Goal: Obtain resource: Download file/media

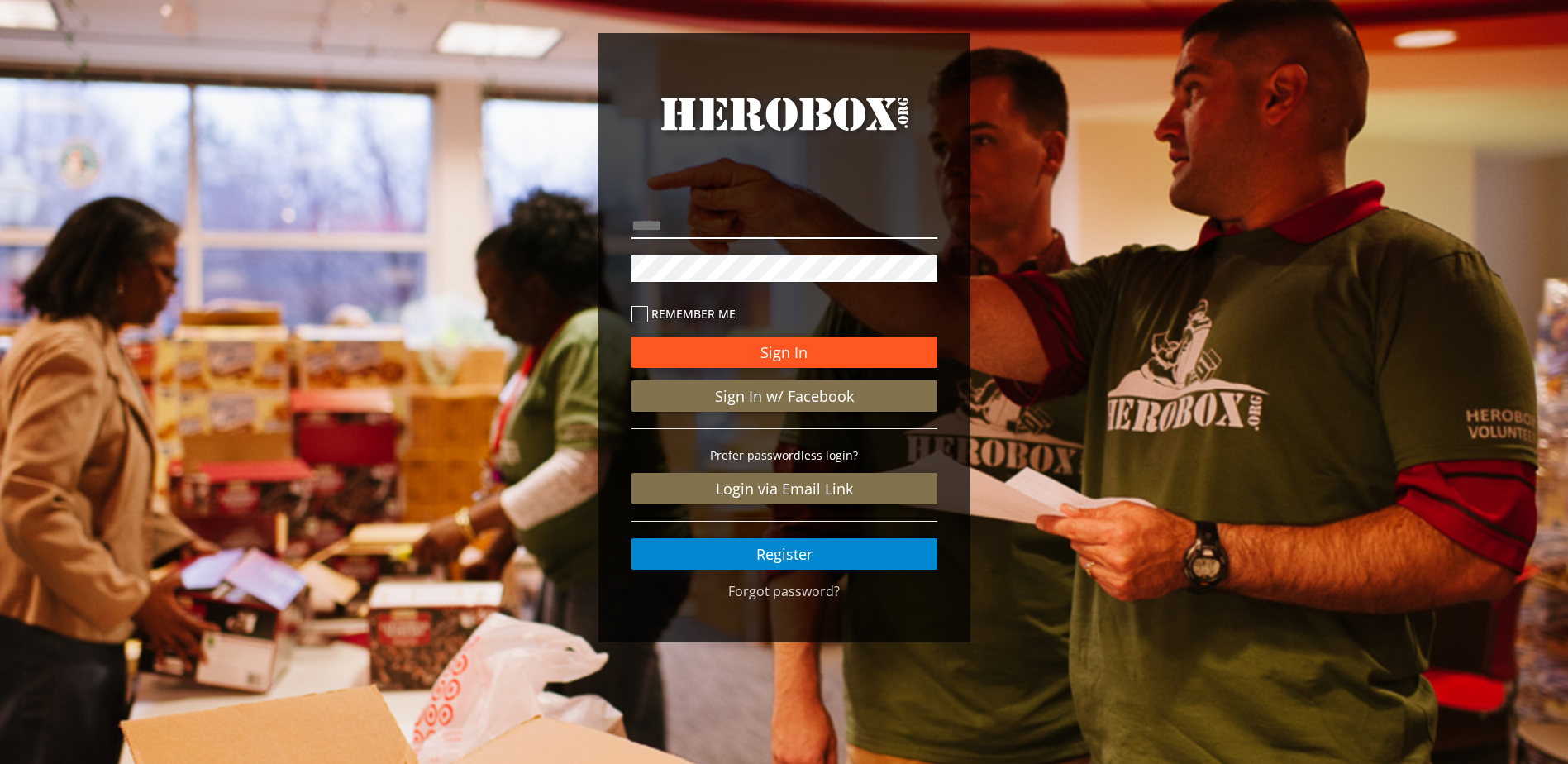
type input "**********"
click at [796, 353] on button "Sign In" at bounding box center [784, 352] width 306 height 32
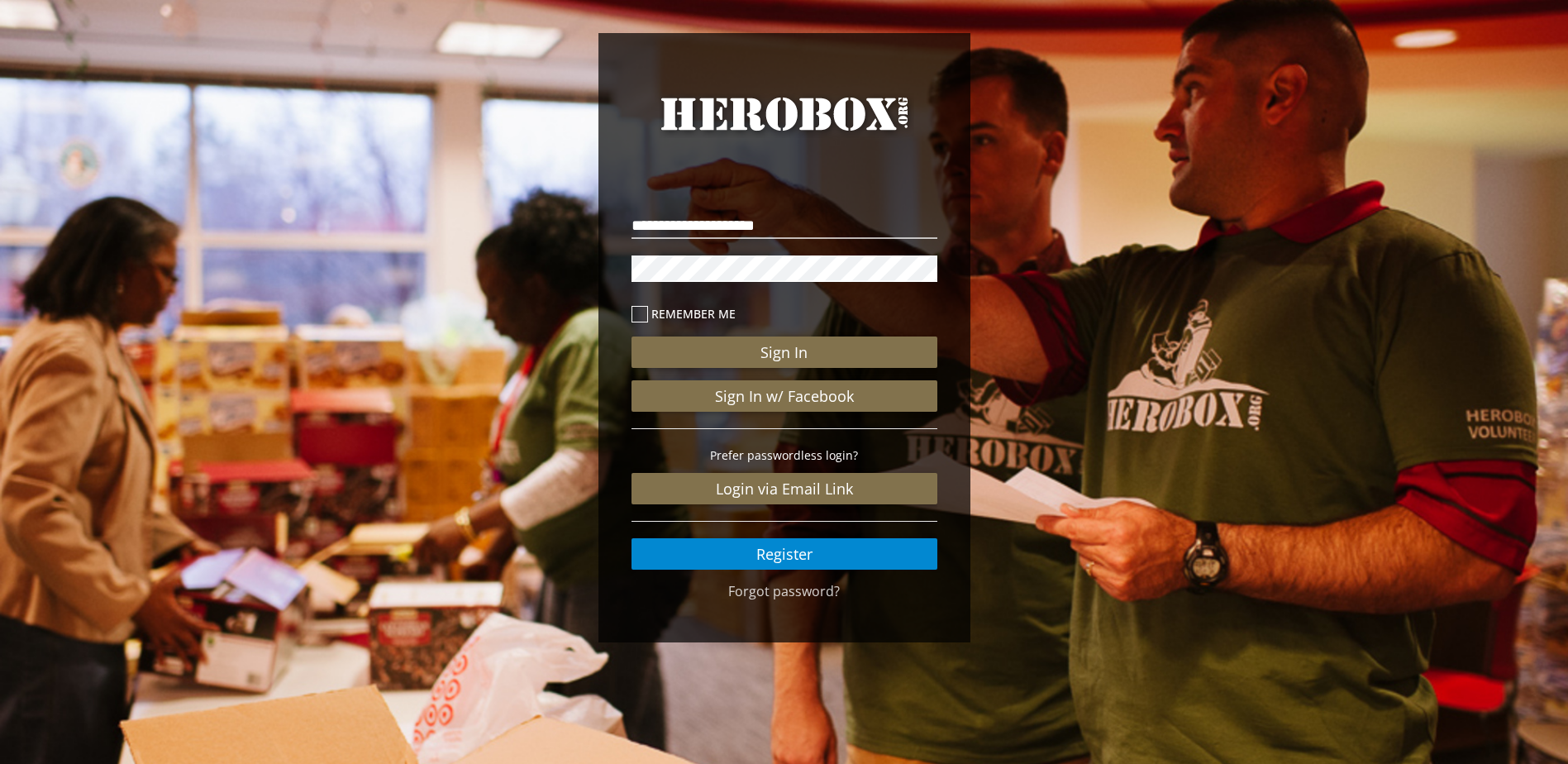
click at [639, 314] on icon at bounding box center [639, 315] width 17 height 17
click at [720, 355] on button "Sign In" at bounding box center [784, 352] width 306 height 32
click at [611, 272] on div "**********" at bounding box center [784, 337] width 372 height 610
click at [740, 353] on button "Sign In" at bounding box center [784, 352] width 306 height 32
click at [614, 266] on div "**********" at bounding box center [784, 337] width 372 height 610
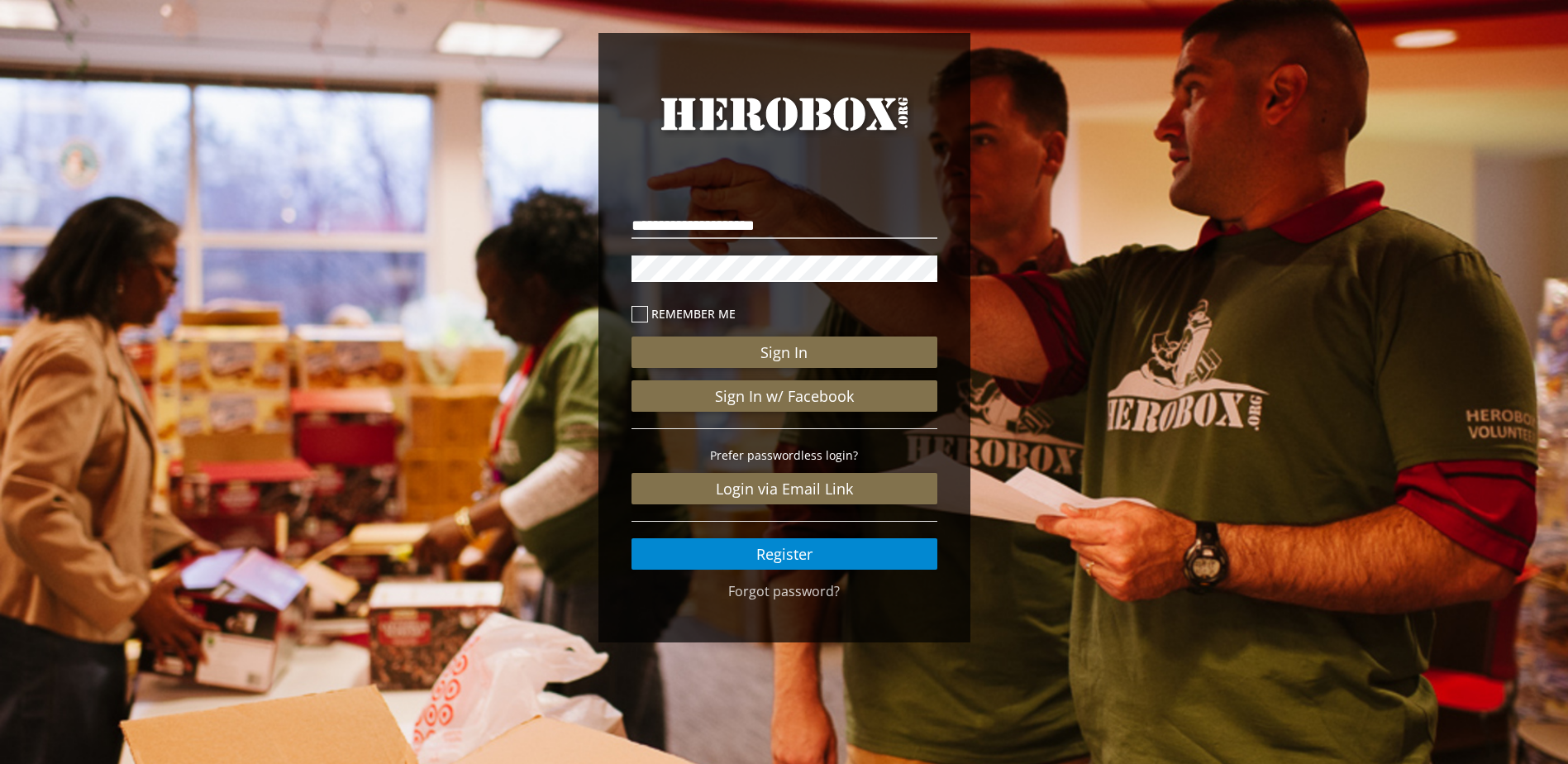
click at [631, 336] on button "Sign In" at bounding box center [784, 352] width 306 height 32
click at [821, 356] on button "Sign In" at bounding box center [784, 352] width 306 height 32
click at [696, 252] on p at bounding box center [784, 268] width 306 height 35
click at [616, 270] on div "**********" at bounding box center [784, 337] width 372 height 610
click at [816, 353] on button "Sign In" at bounding box center [784, 352] width 306 height 32
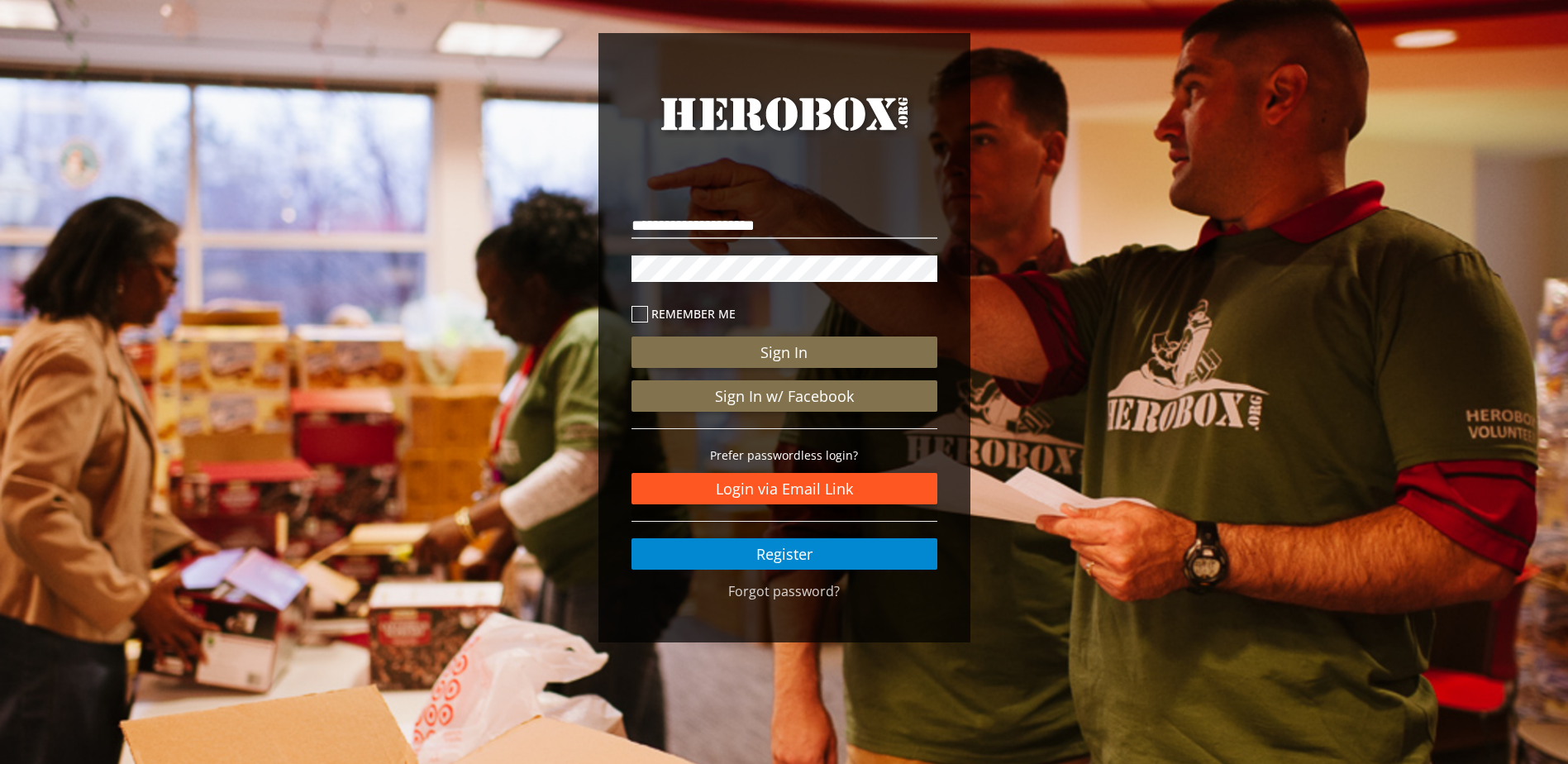
click at [781, 491] on link "Login via Email Link" at bounding box center [784, 489] width 306 height 32
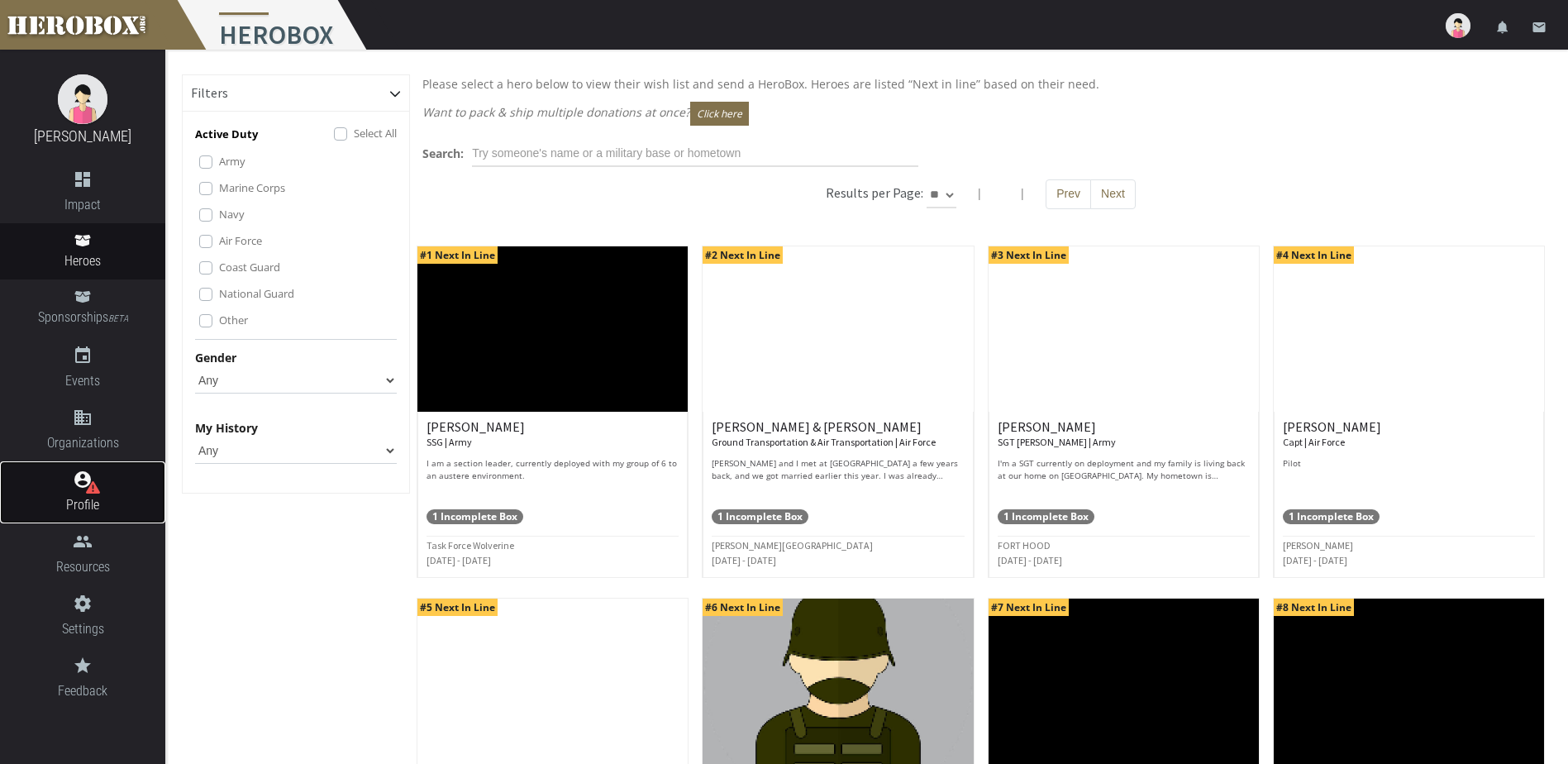
click at [90, 495] on span "Profile" at bounding box center [82, 505] width 166 height 21
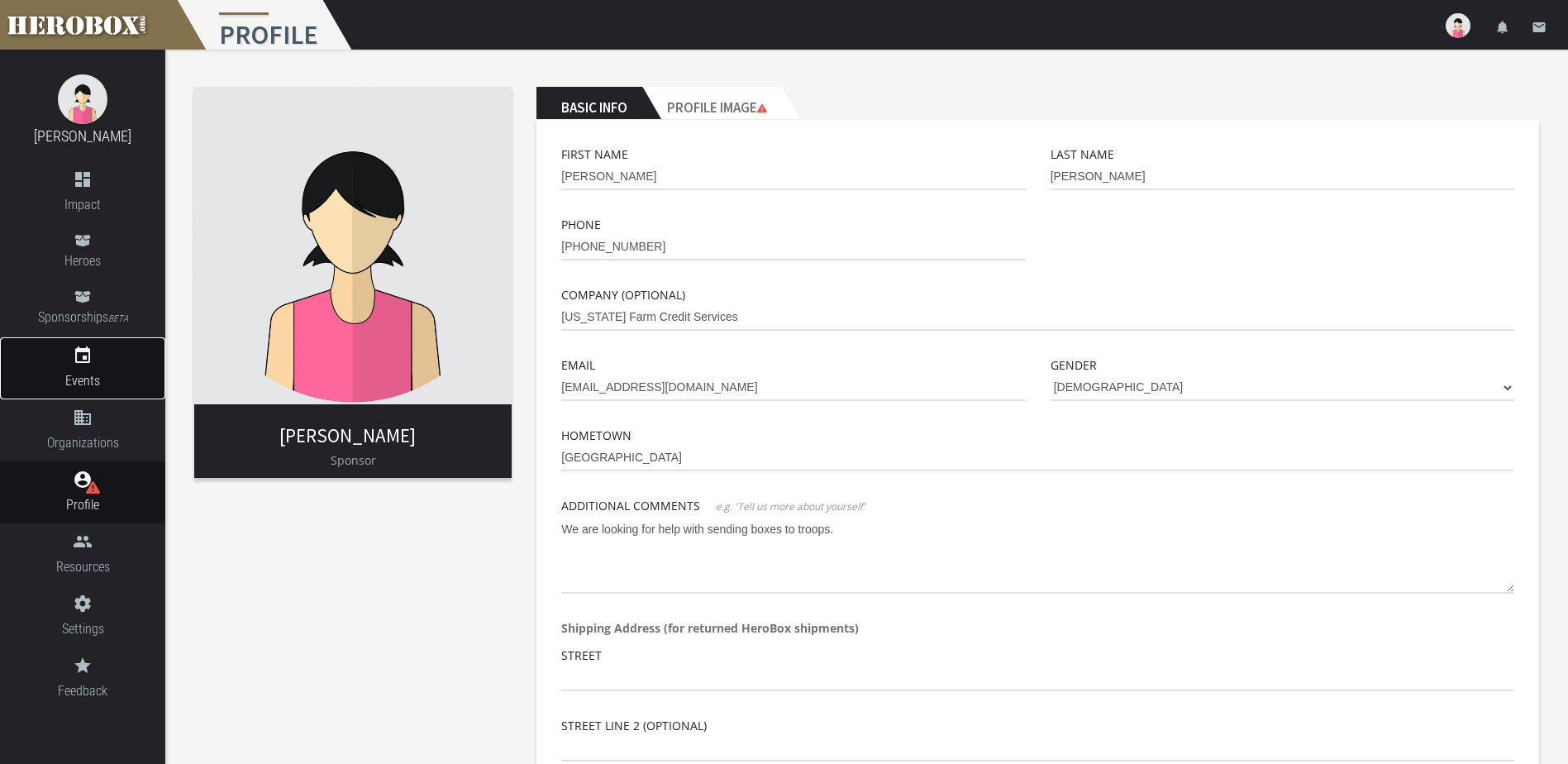
click at [93, 356] on icon "event" at bounding box center [82, 355] width 166 height 20
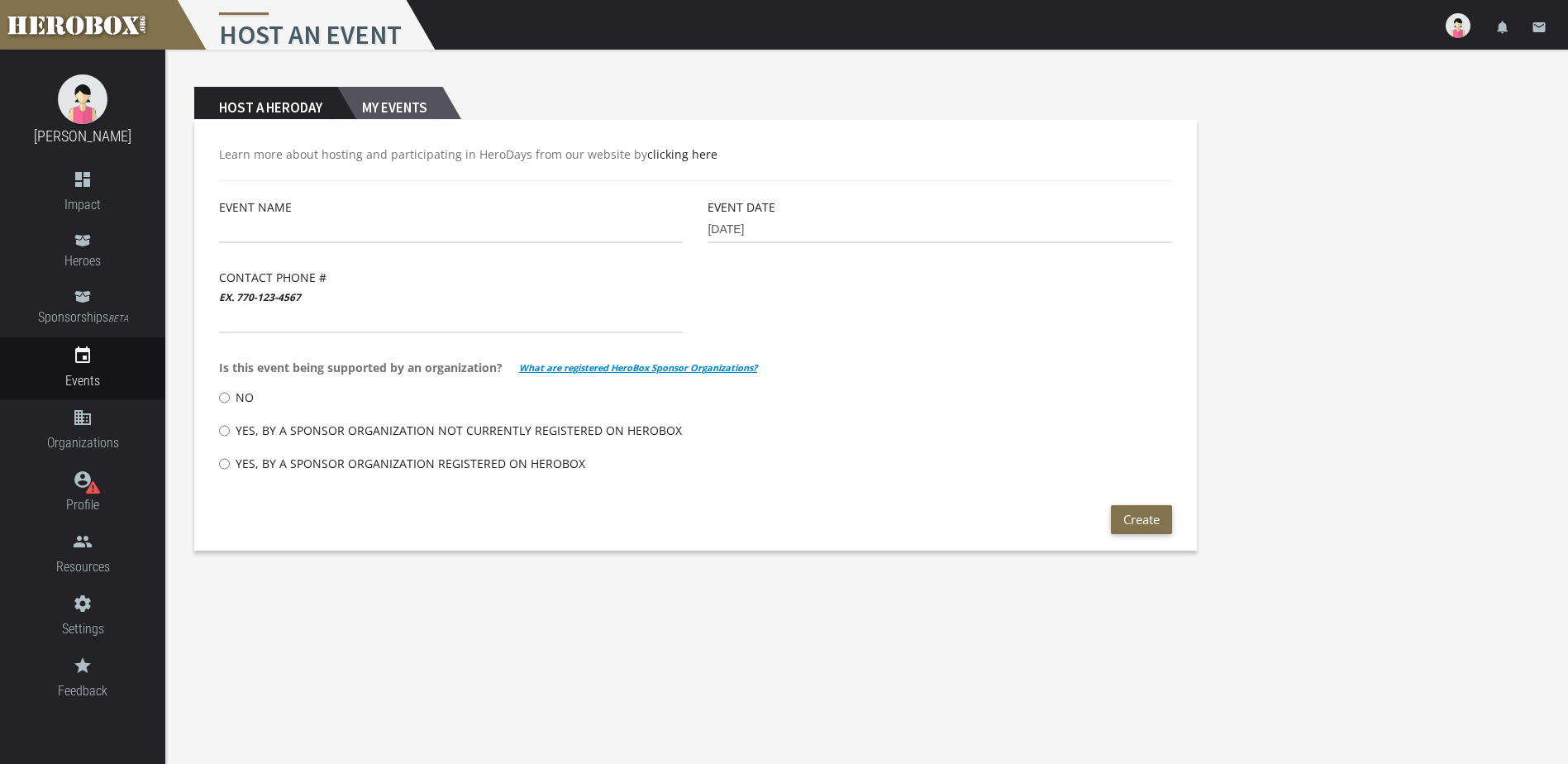
click at [391, 104] on h2 "My Events" at bounding box center [389, 103] width 105 height 33
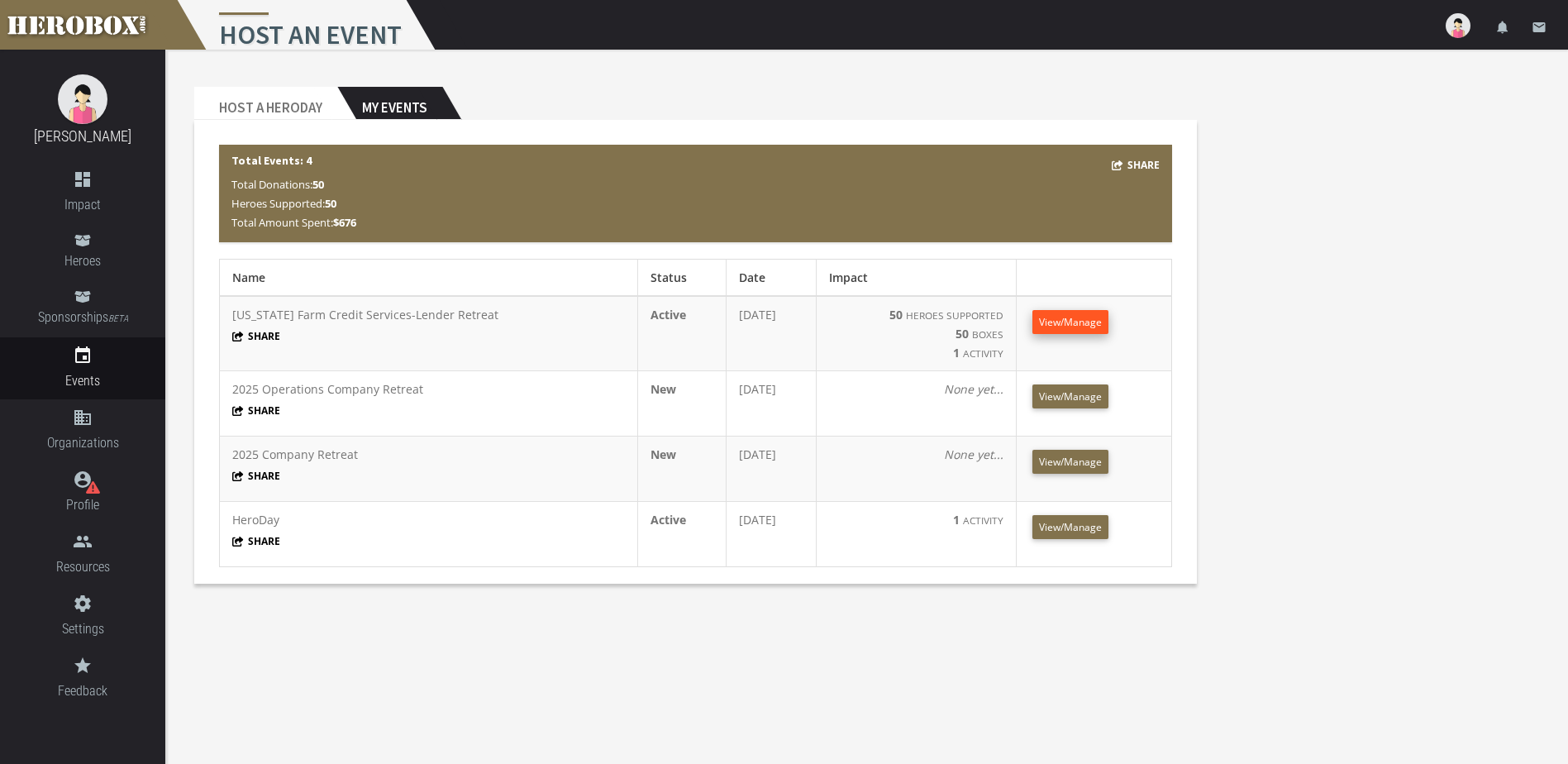
click at [1061, 324] on span "View/Manage" at bounding box center [1070, 321] width 63 height 14
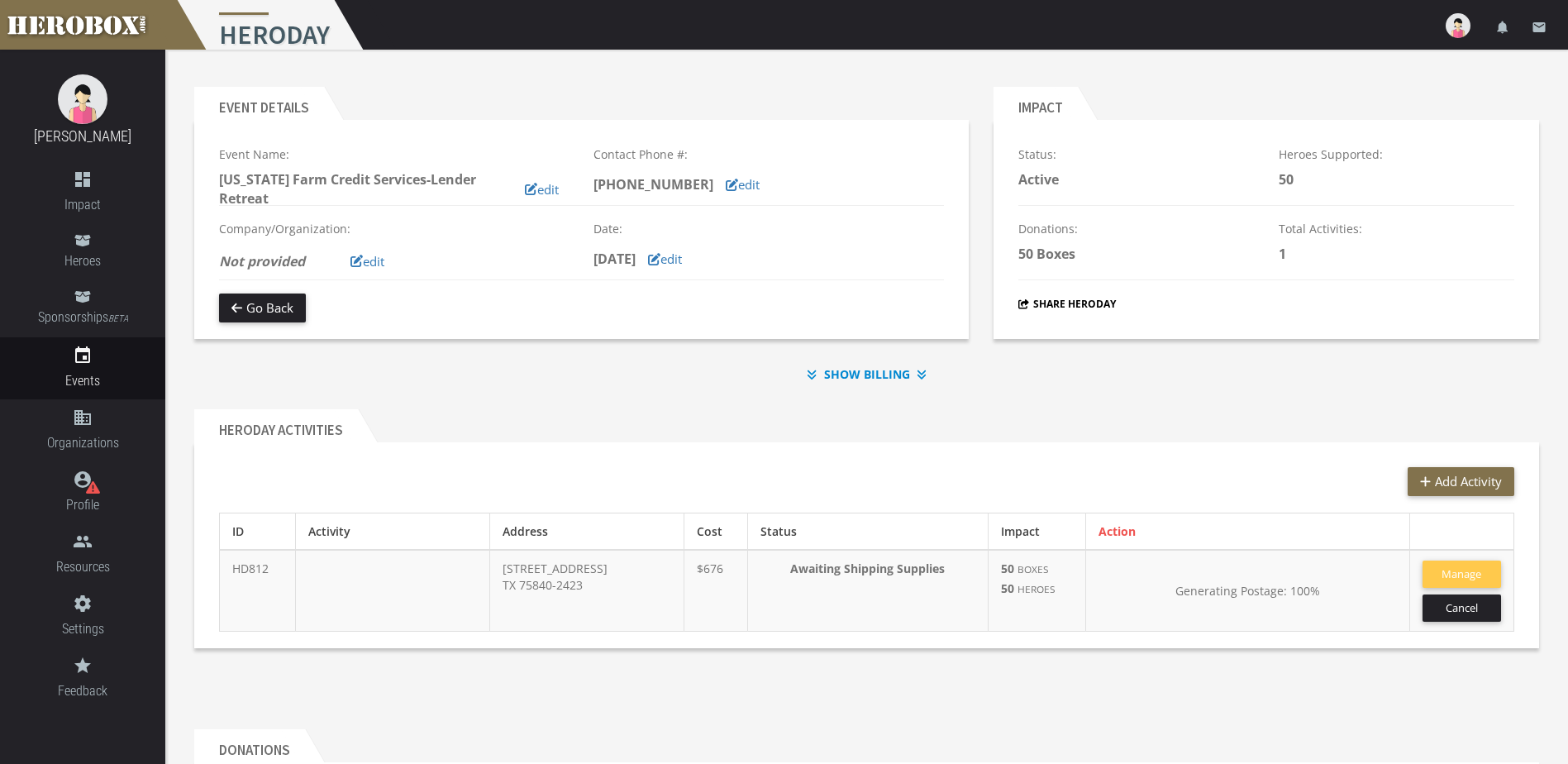
click at [863, 372] on b "SHOW BILLING" at bounding box center [867, 374] width 86 height 19
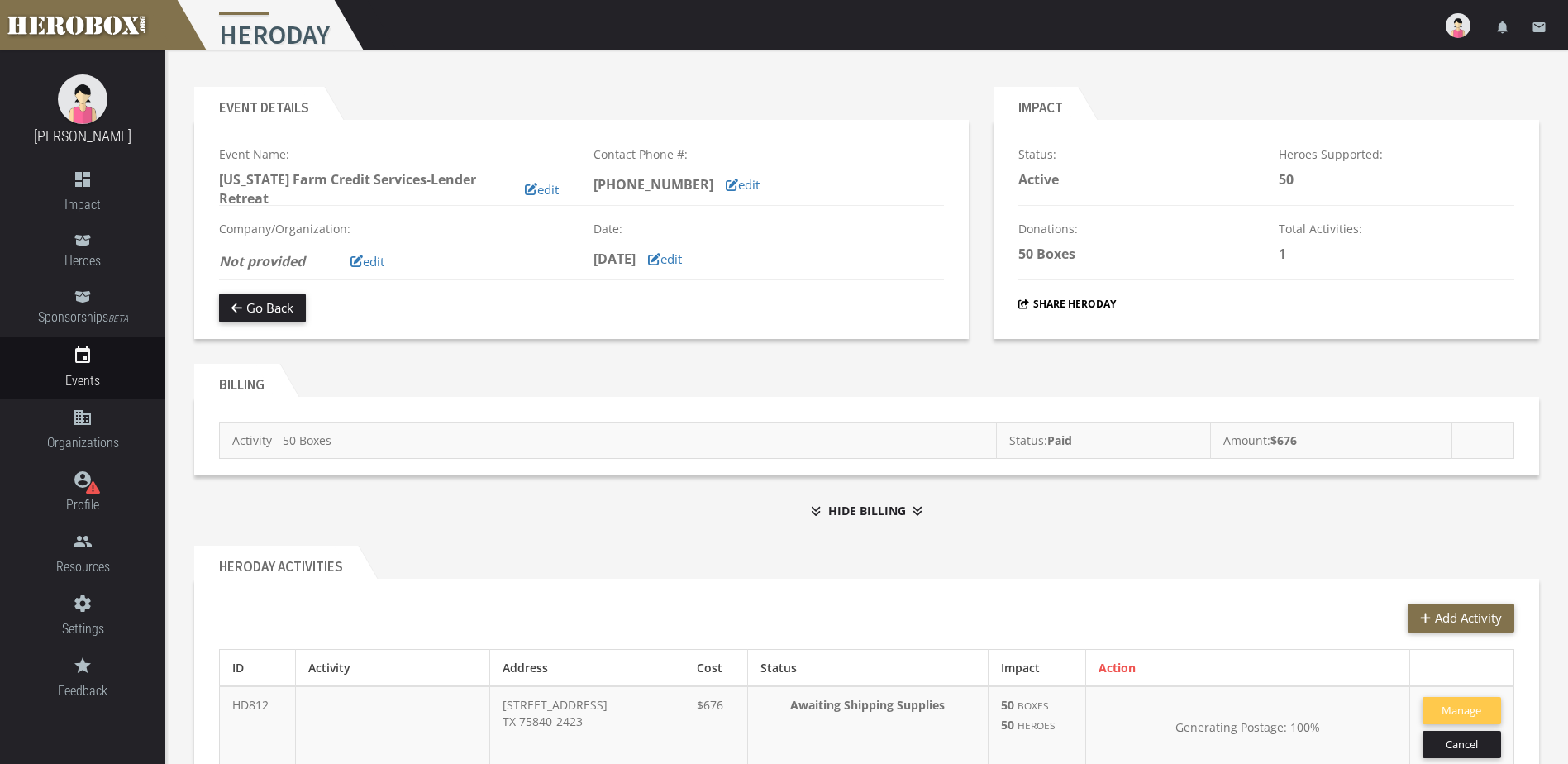
click at [1117, 544] on div "HeroDay Activities Add Activity ID Activity Address Cost Status Impact Action H…" at bounding box center [866, 665] width 1370 height 264
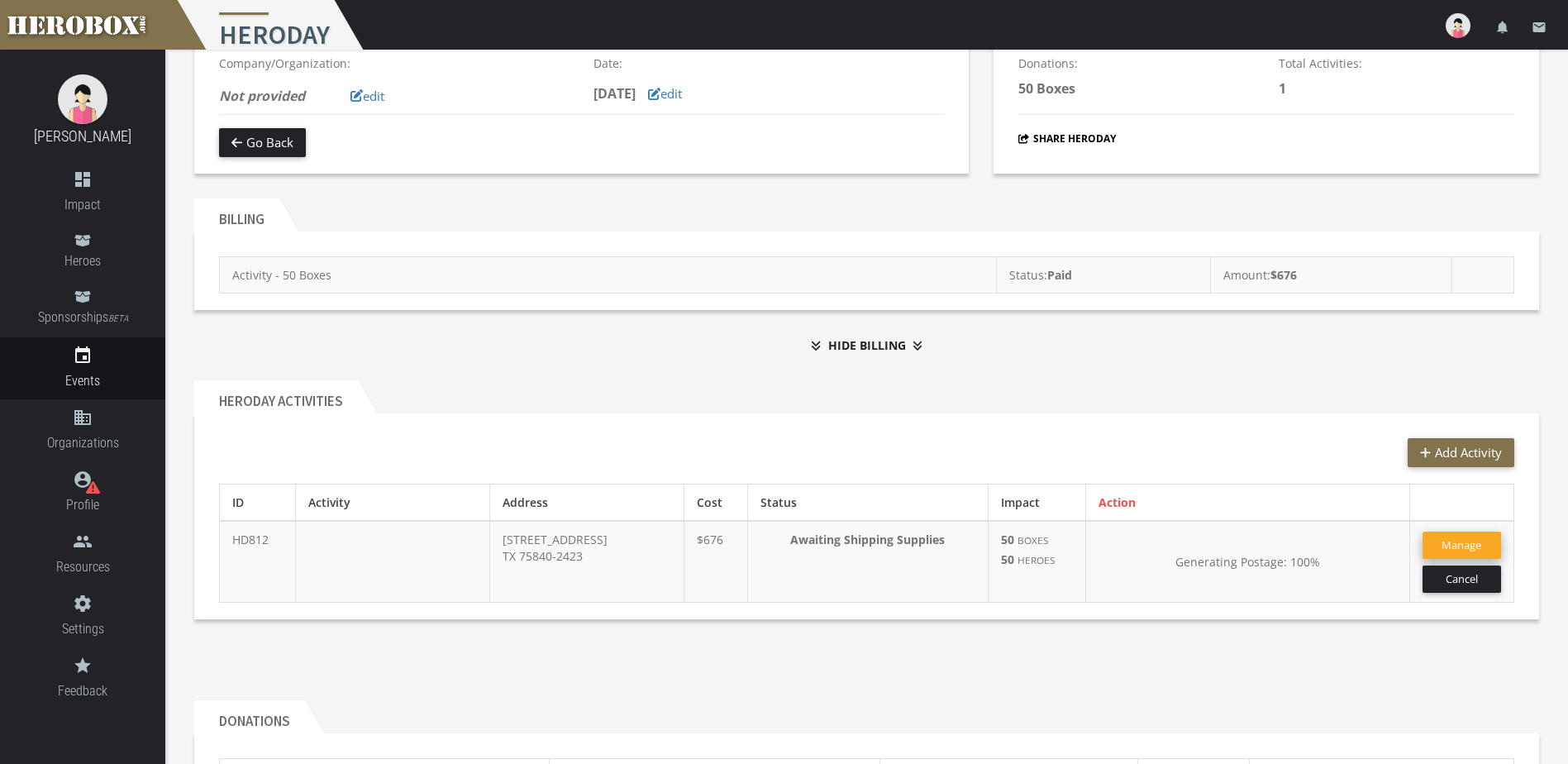
click at [1471, 548] on button "Manage" at bounding box center [1461, 545] width 79 height 27
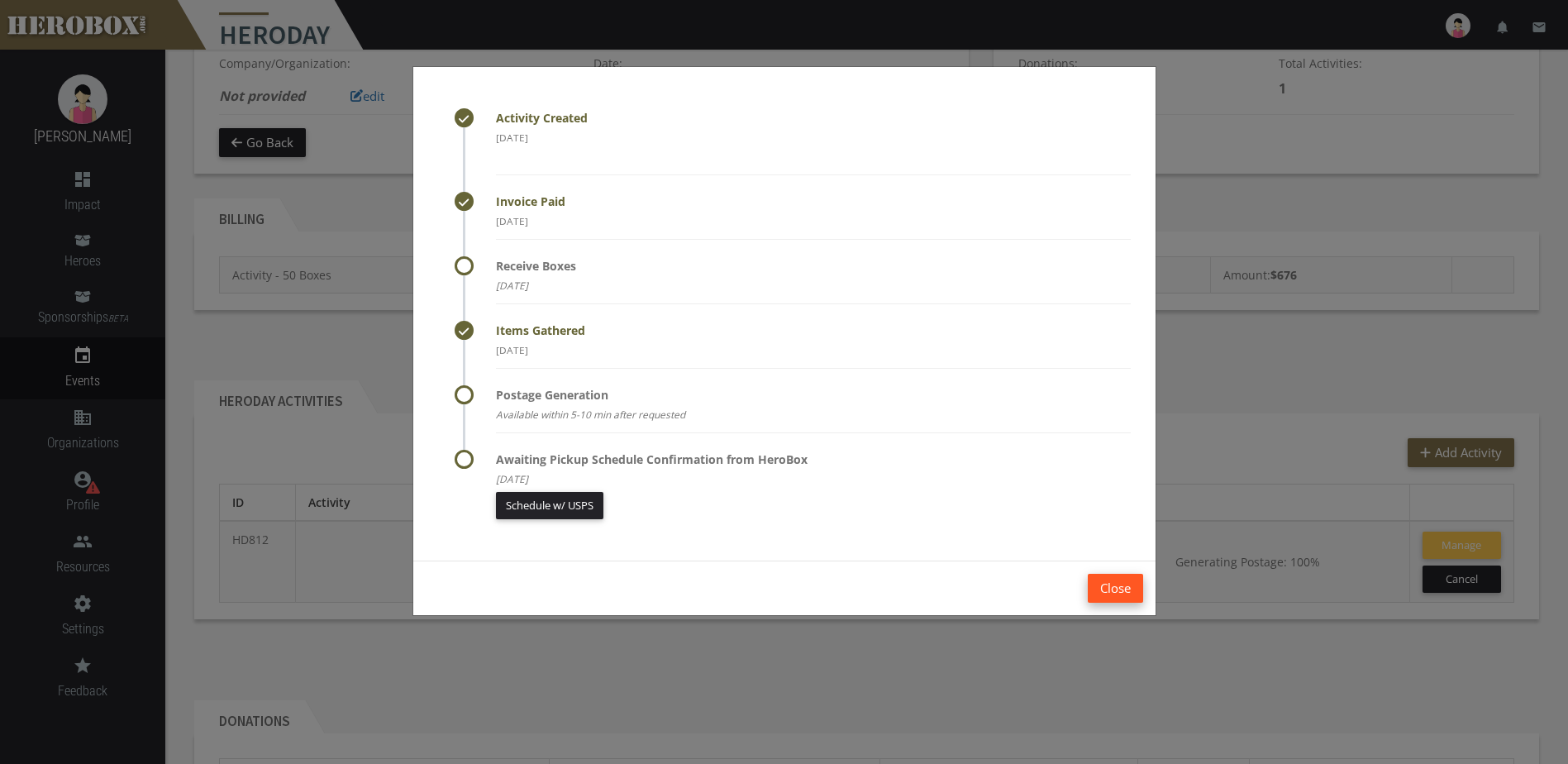
click at [1114, 581] on button "Close" at bounding box center [1115, 588] width 55 height 29
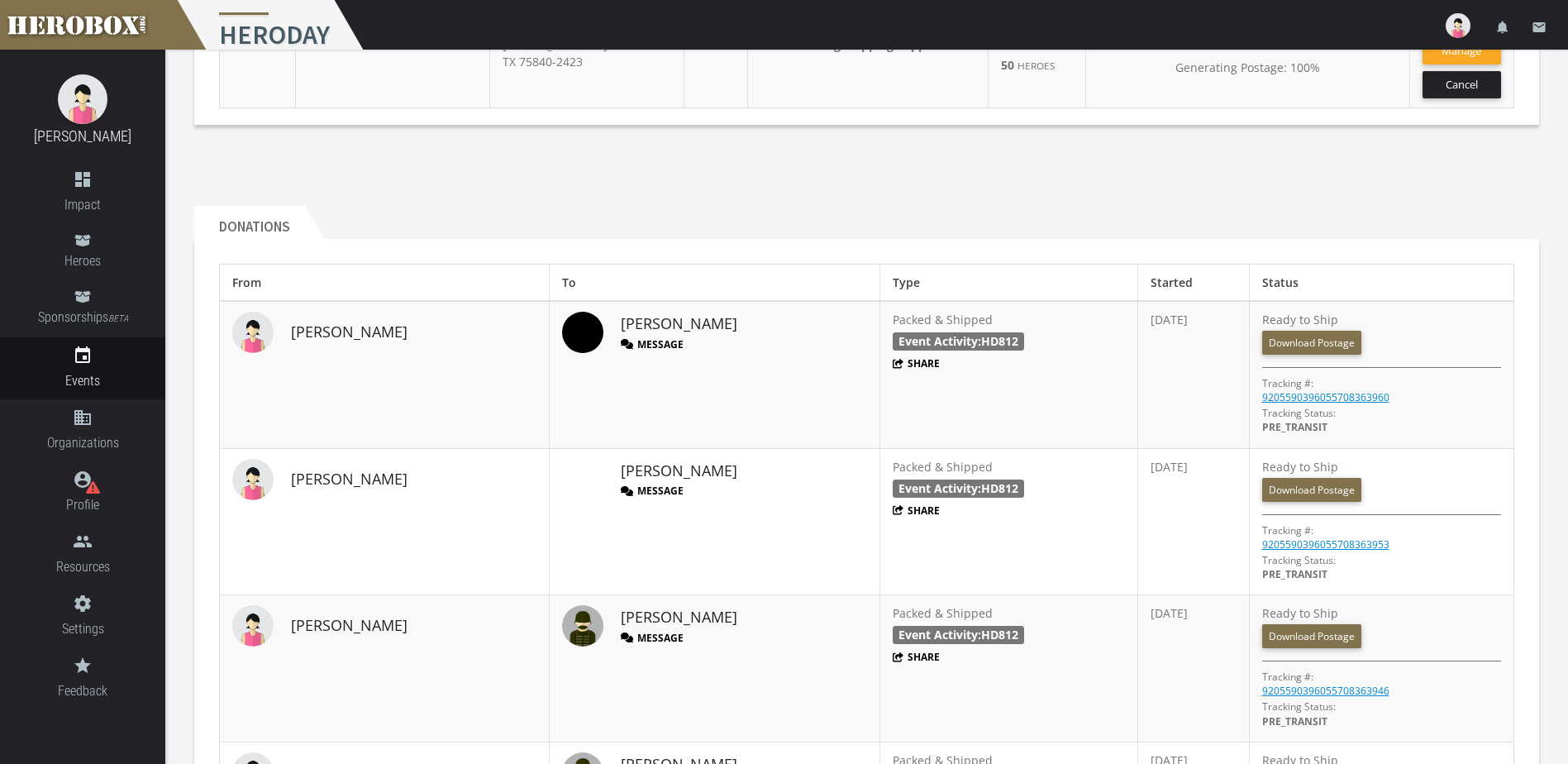
scroll to position [632, 0]
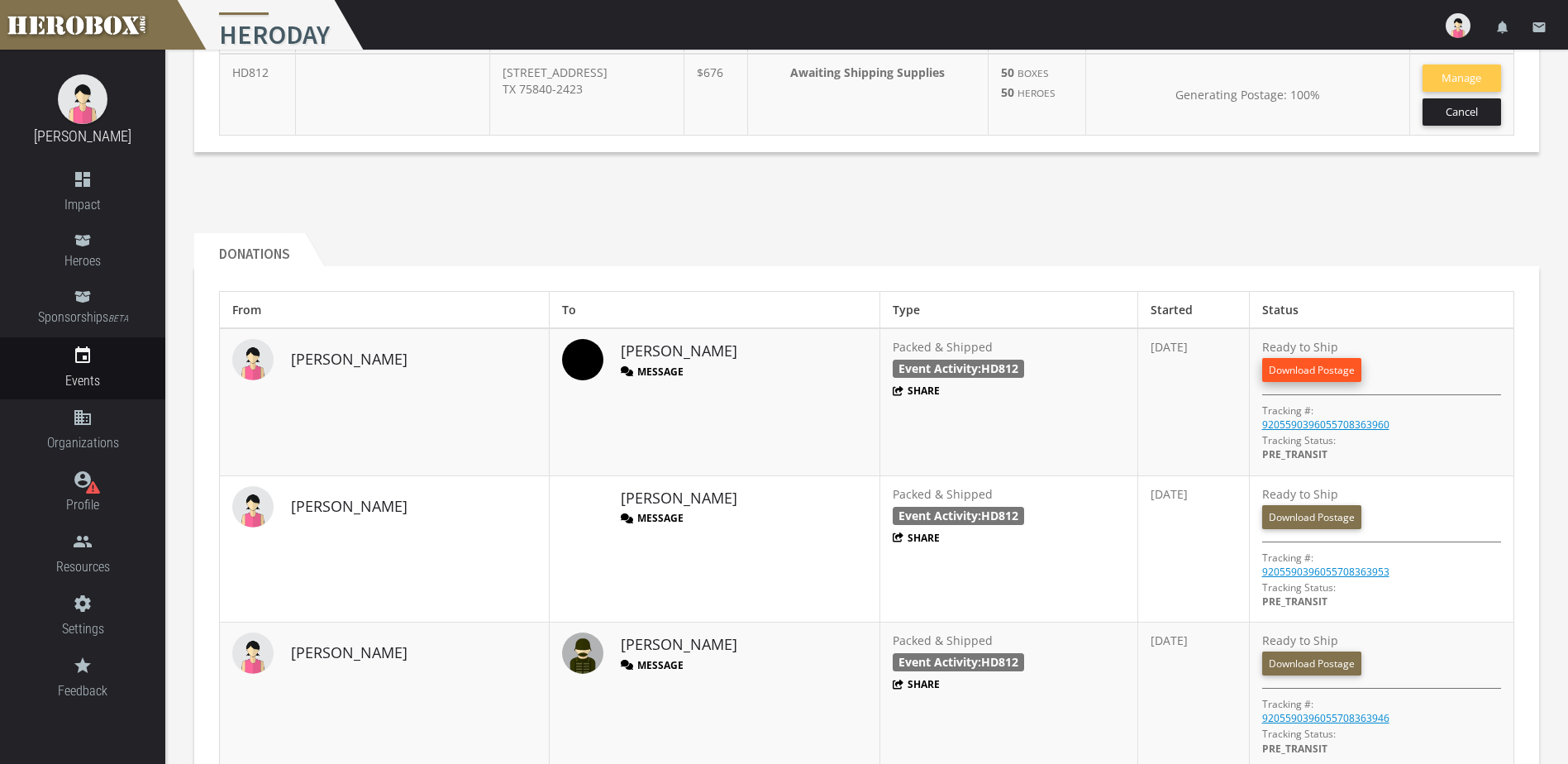
click at [1322, 370] on link "Download Postage" at bounding box center [1312, 370] width 99 height 24
click at [1286, 369] on link "Download Postage" at bounding box center [1312, 370] width 99 height 24
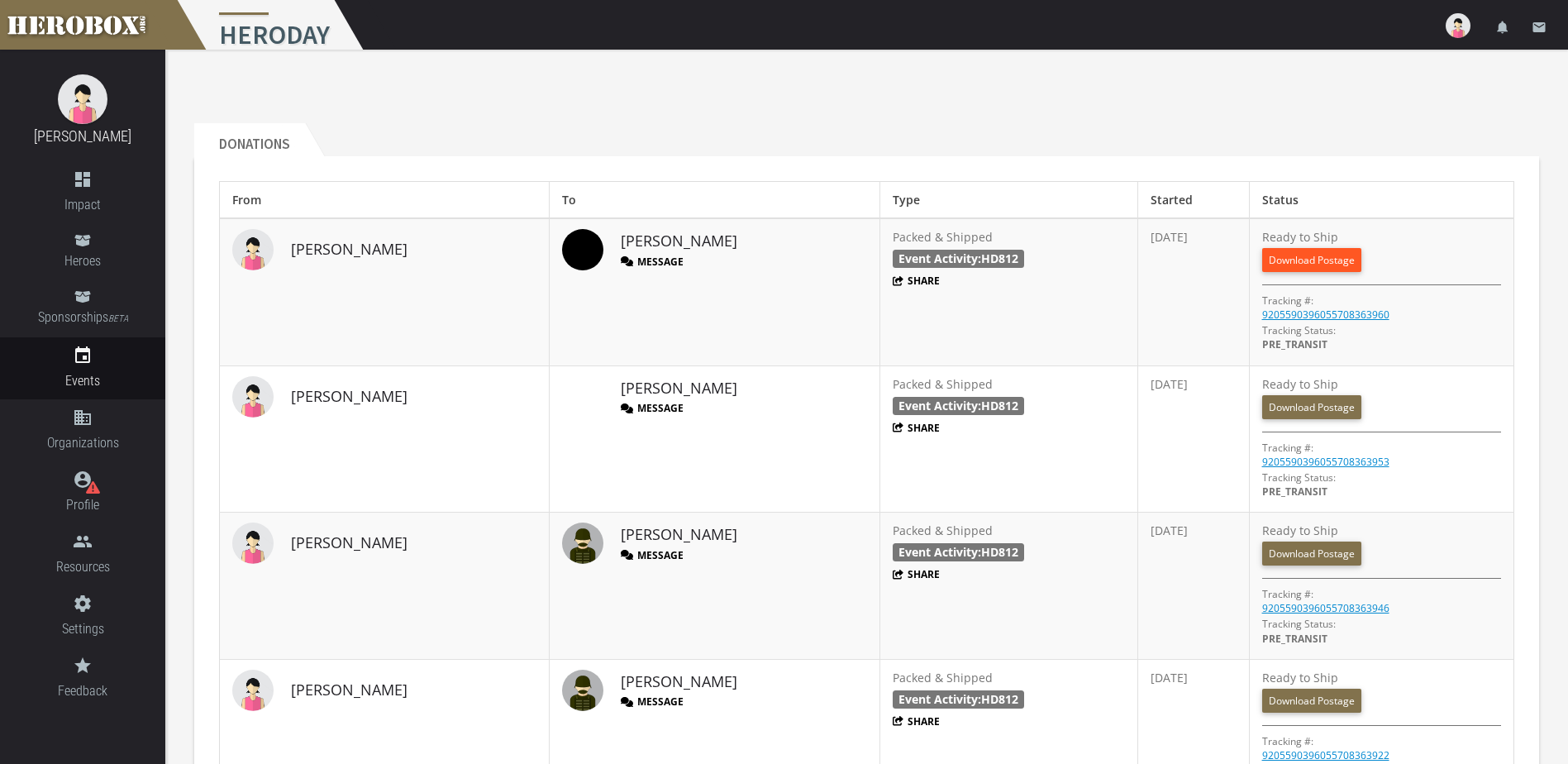
scroll to position [798, 0]
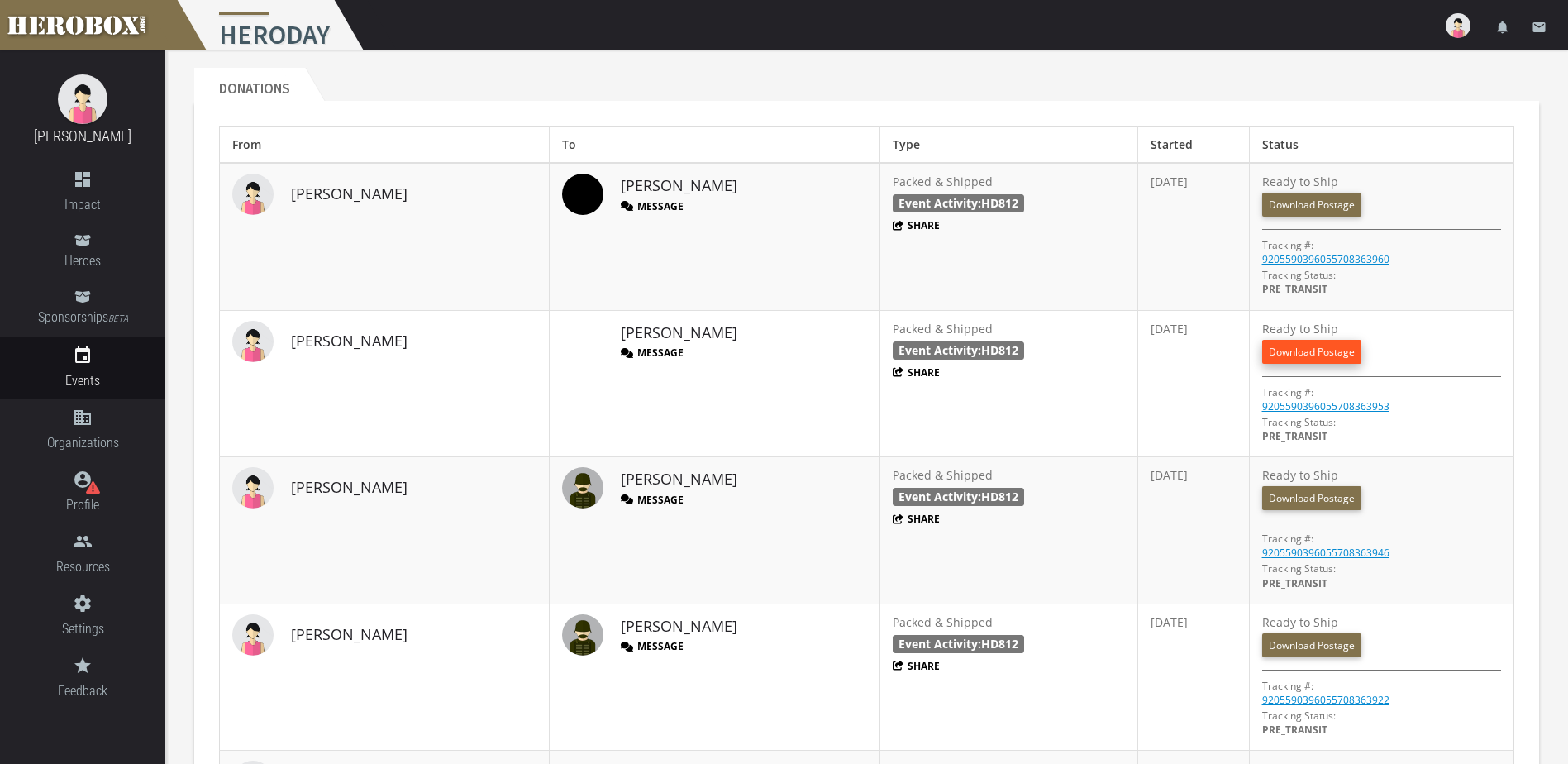
click at [1295, 353] on link "Download Postage" at bounding box center [1312, 352] width 99 height 24
click at [1302, 504] on link "Download Postage" at bounding box center [1312, 498] width 99 height 24
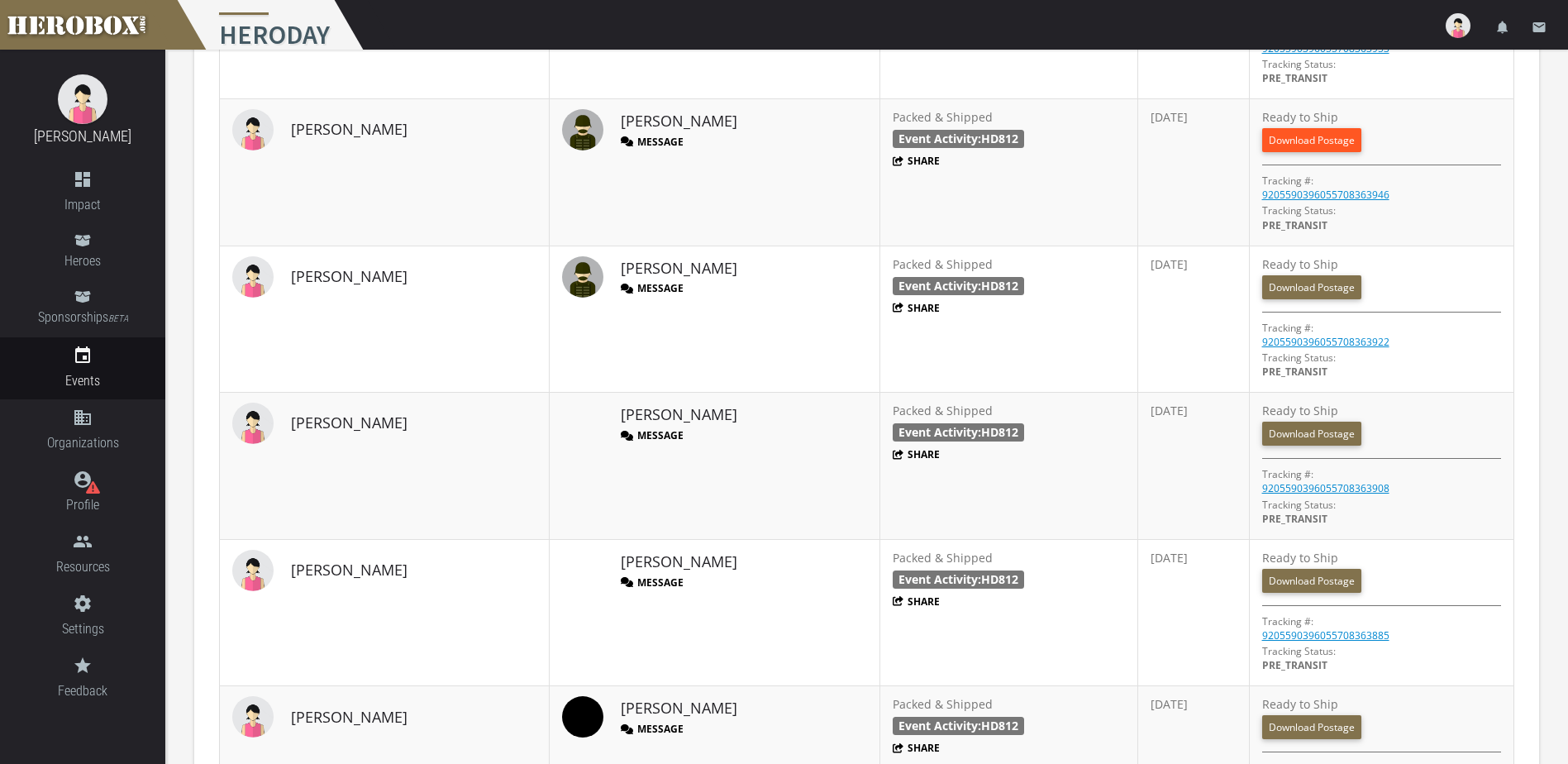
scroll to position [1265, 0]
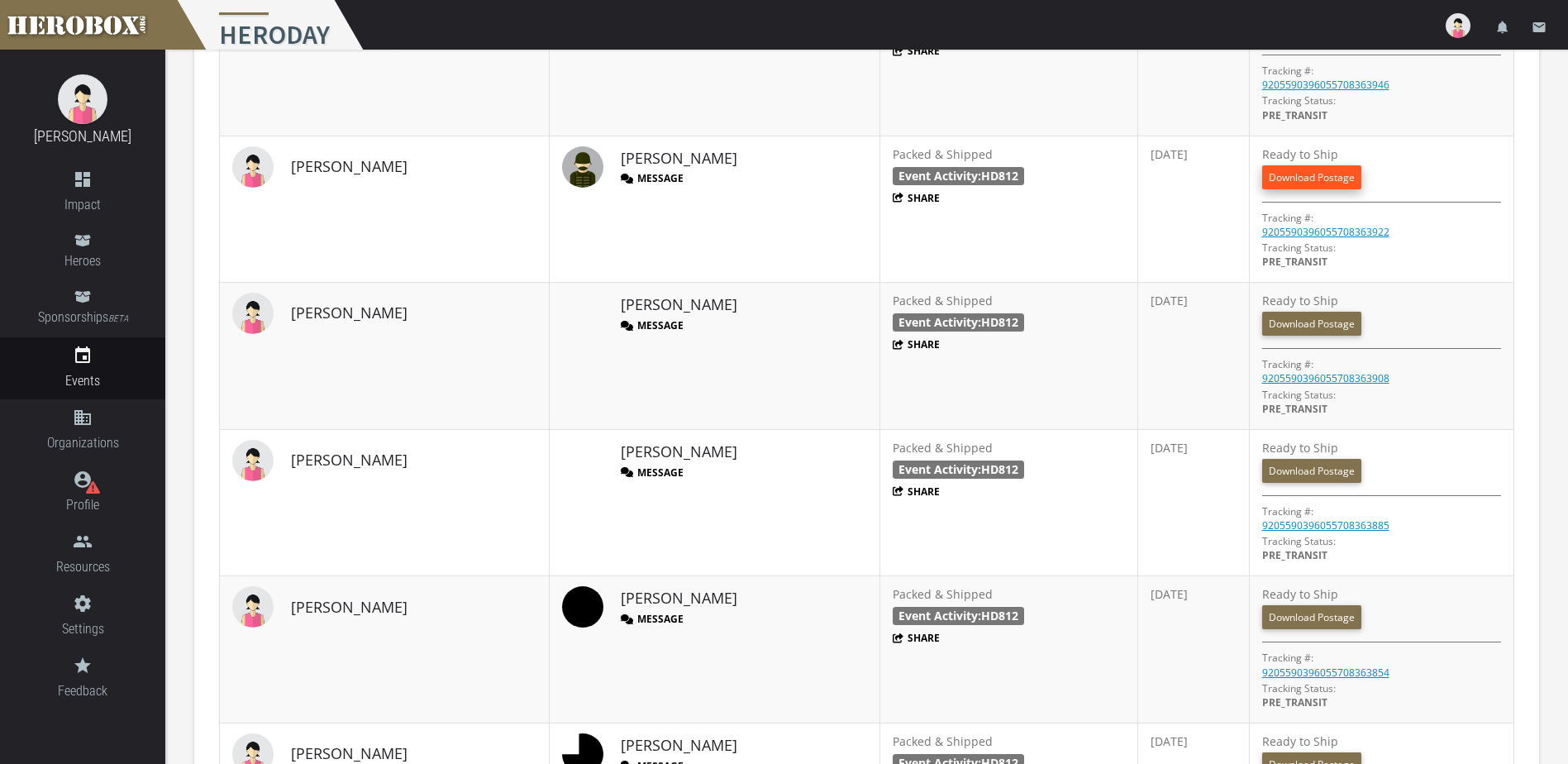
click at [1294, 168] on link "Download Postage" at bounding box center [1312, 178] width 99 height 24
click at [1303, 323] on link "Download Postage" at bounding box center [1312, 324] width 99 height 24
click at [1303, 476] on link "Download Postage" at bounding box center [1312, 471] width 99 height 24
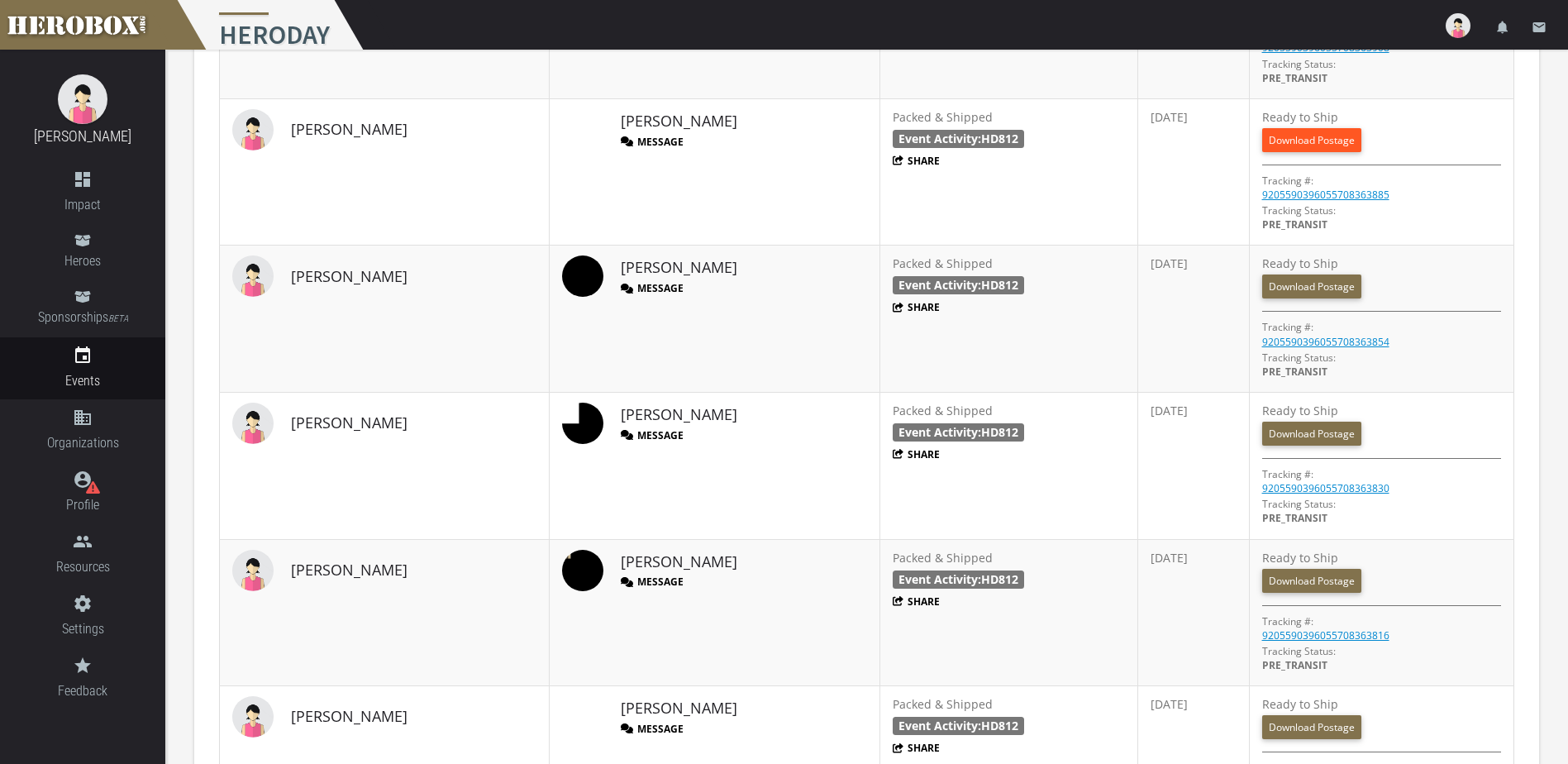
scroll to position [1679, 0]
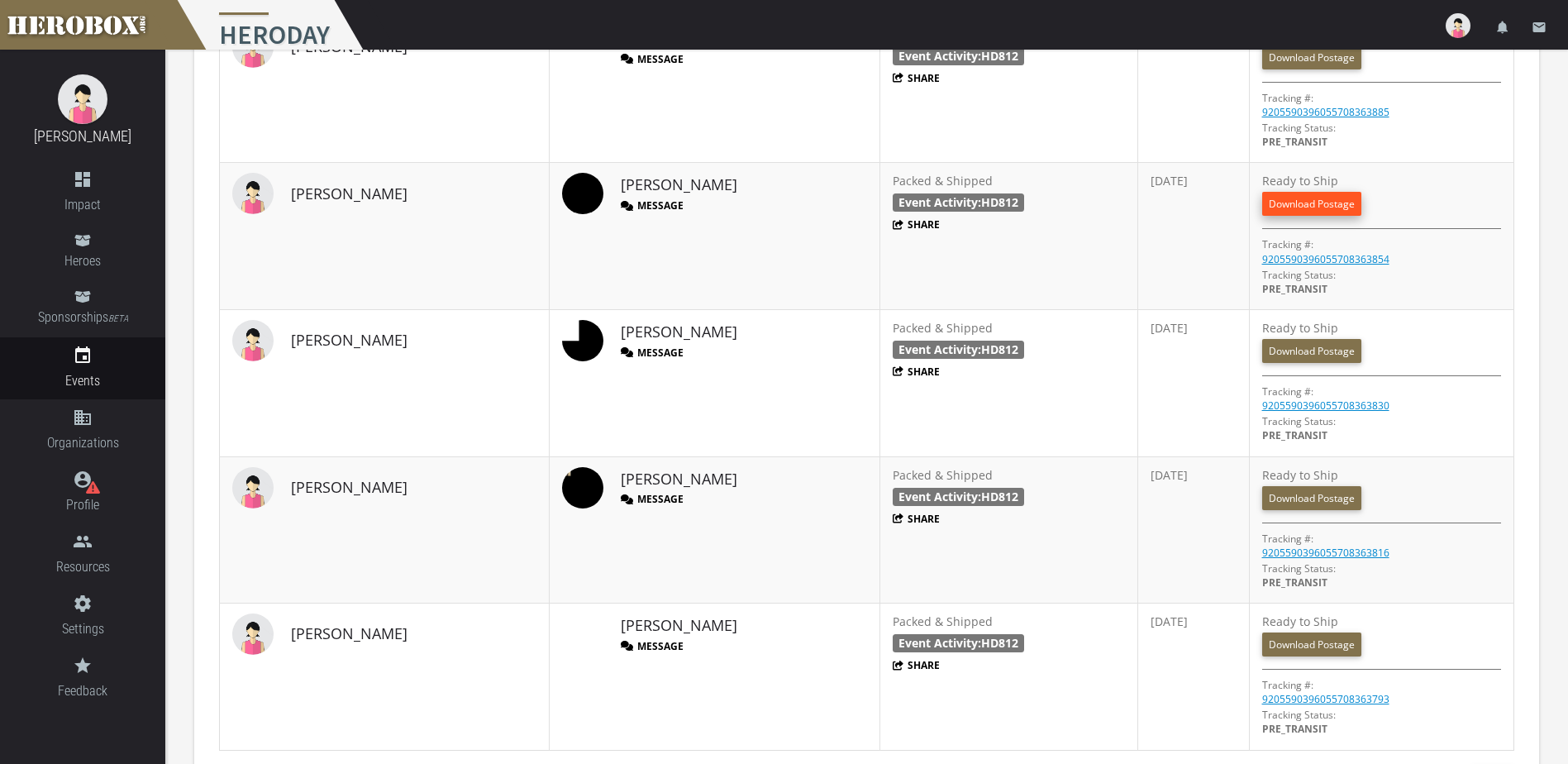
click at [1301, 208] on link "Download Postage" at bounding box center [1312, 204] width 99 height 24
click at [1304, 353] on link "Download Postage" at bounding box center [1312, 351] width 99 height 24
click at [1301, 492] on link "Download Postage" at bounding box center [1312, 498] width 99 height 24
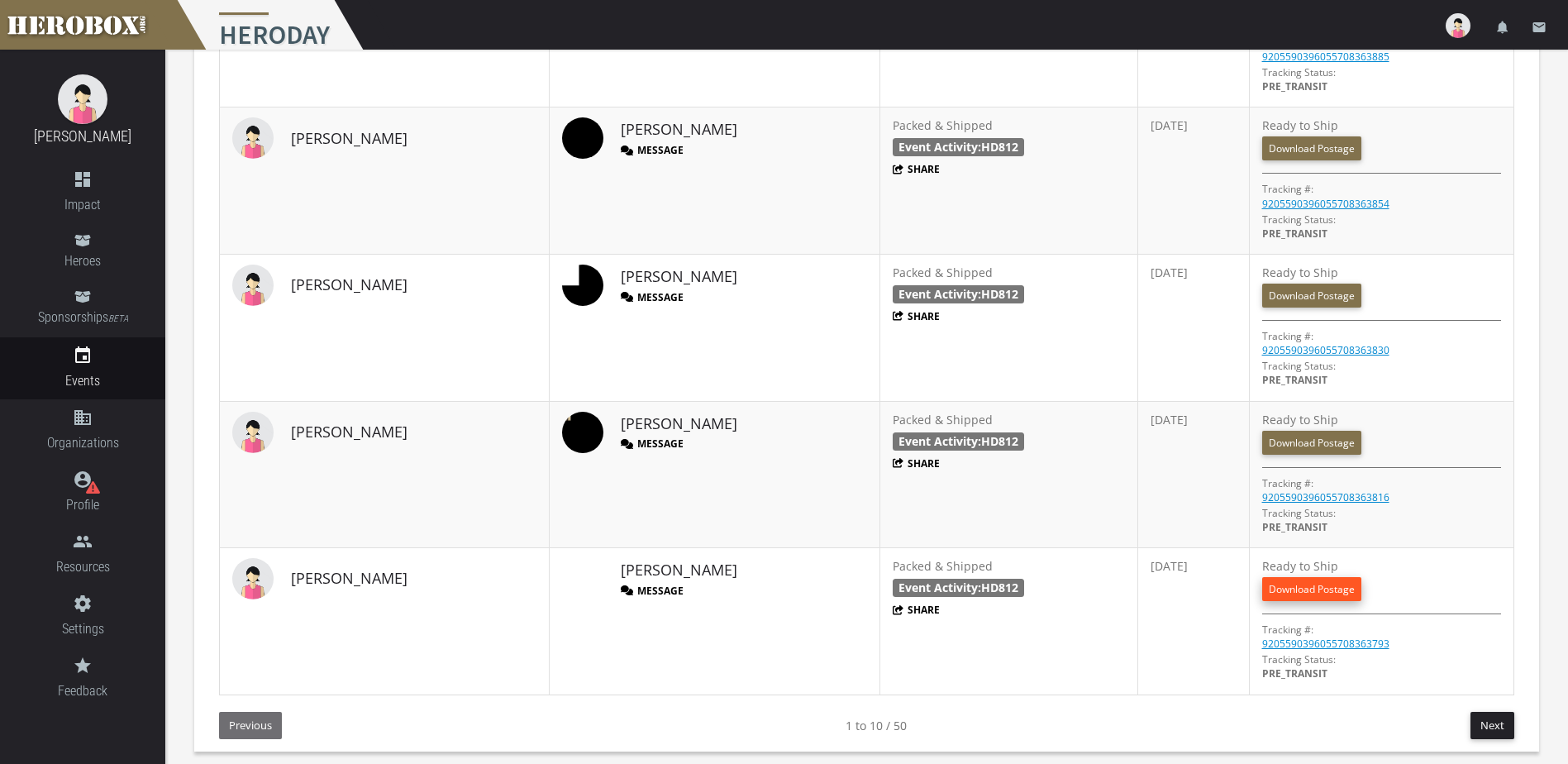
click at [1323, 592] on link "Download Postage" at bounding box center [1312, 589] width 99 height 24
click at [1499, 729] on button "Next" at bounding box center [1491, 725] width 44 height 27
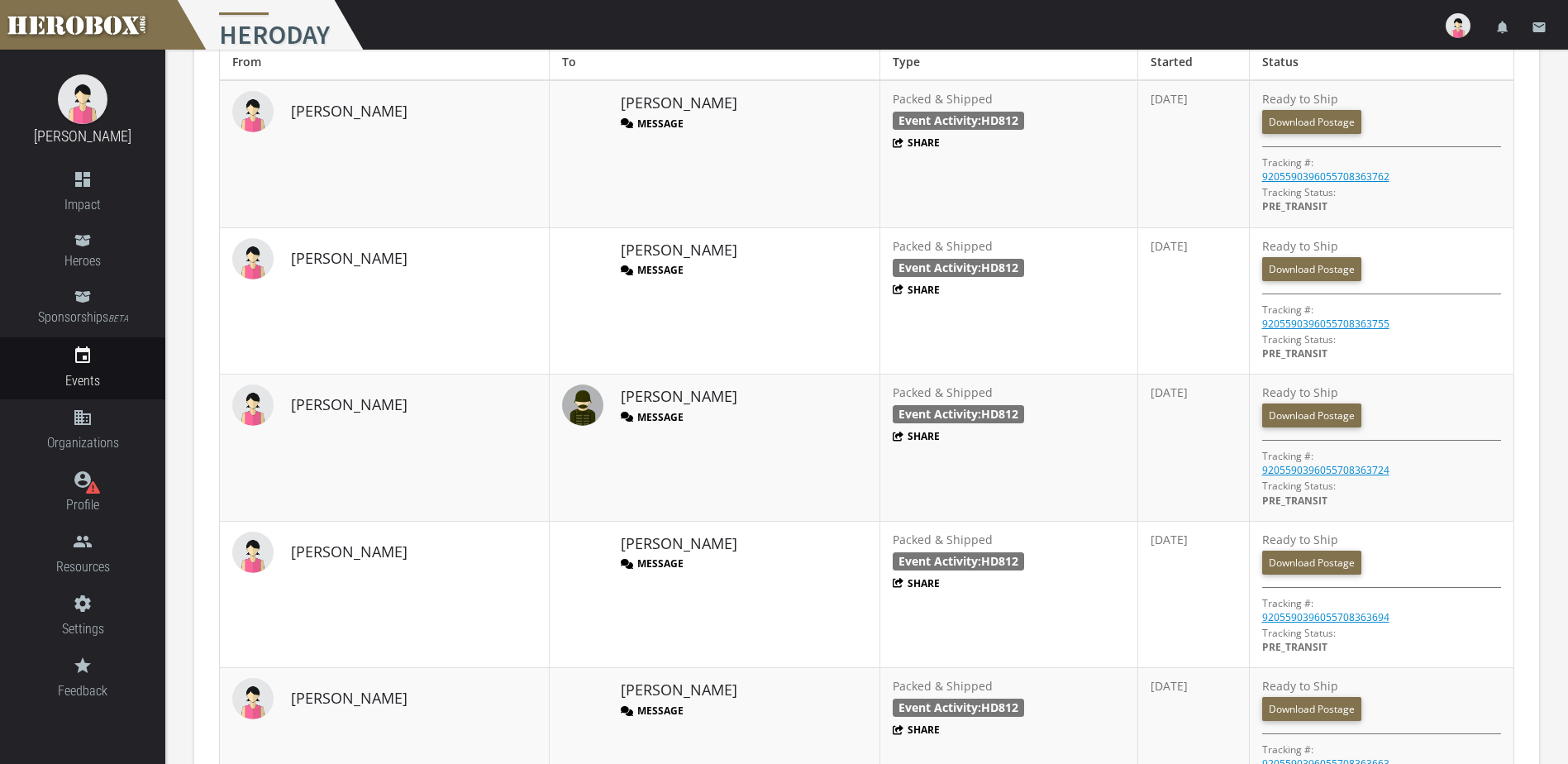
scroll to position [907, 0]
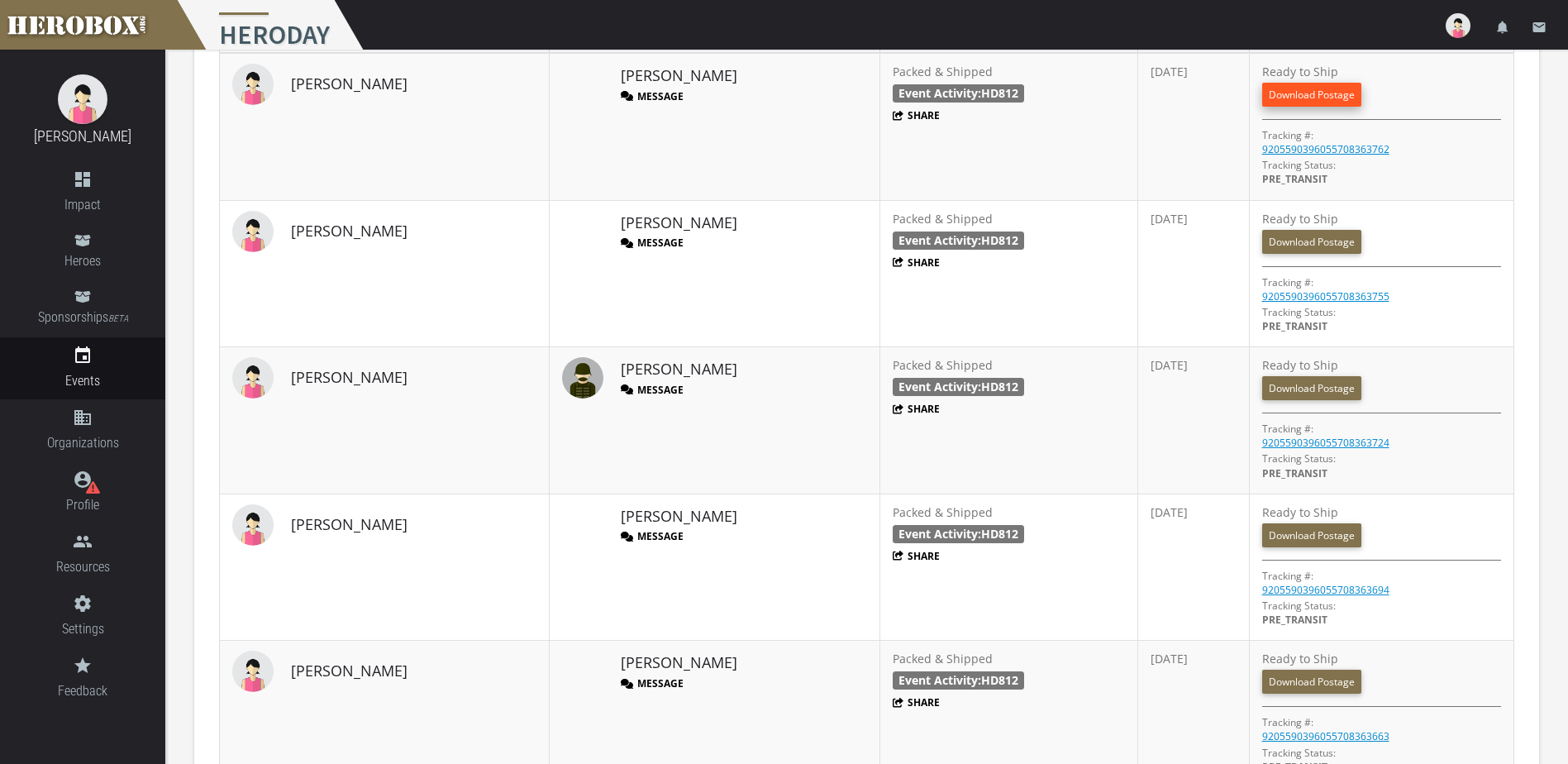
click at [1293, 97] on link "Download Postage" at bounding box center [1312, 95] width 99 height 24
click at [1272, 239] on link "Download Postage" at bounding box center [1312, 242] width 99 height 24
click at [1282, 386] on link "Download Postage" at bounding box center [1312, 389] width 99 height 24
click at [1296, 534] on link "Download Postage" at bounding box center [1312, 536] width 99 height 24
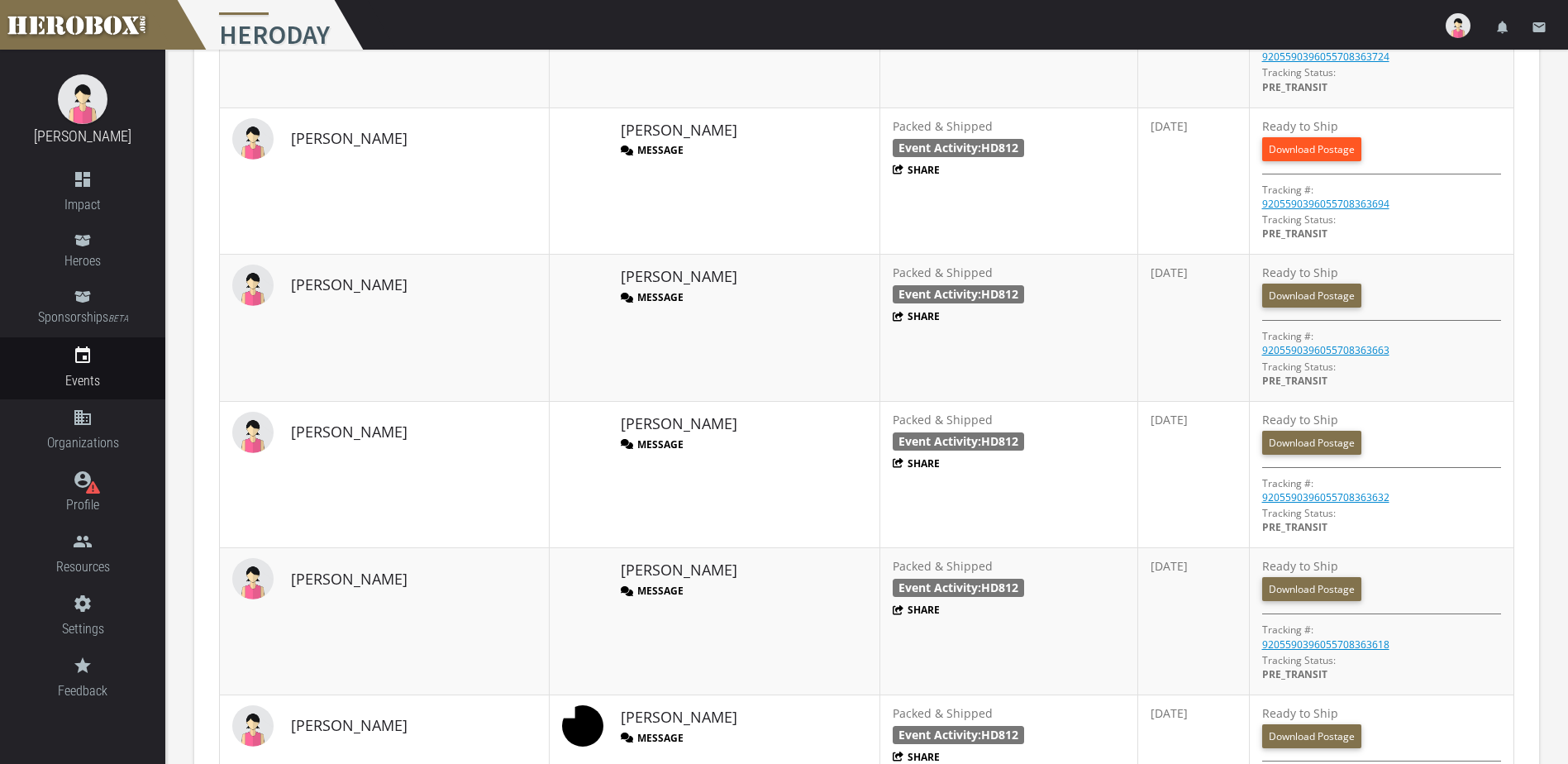
scroll to position [1348, 0]
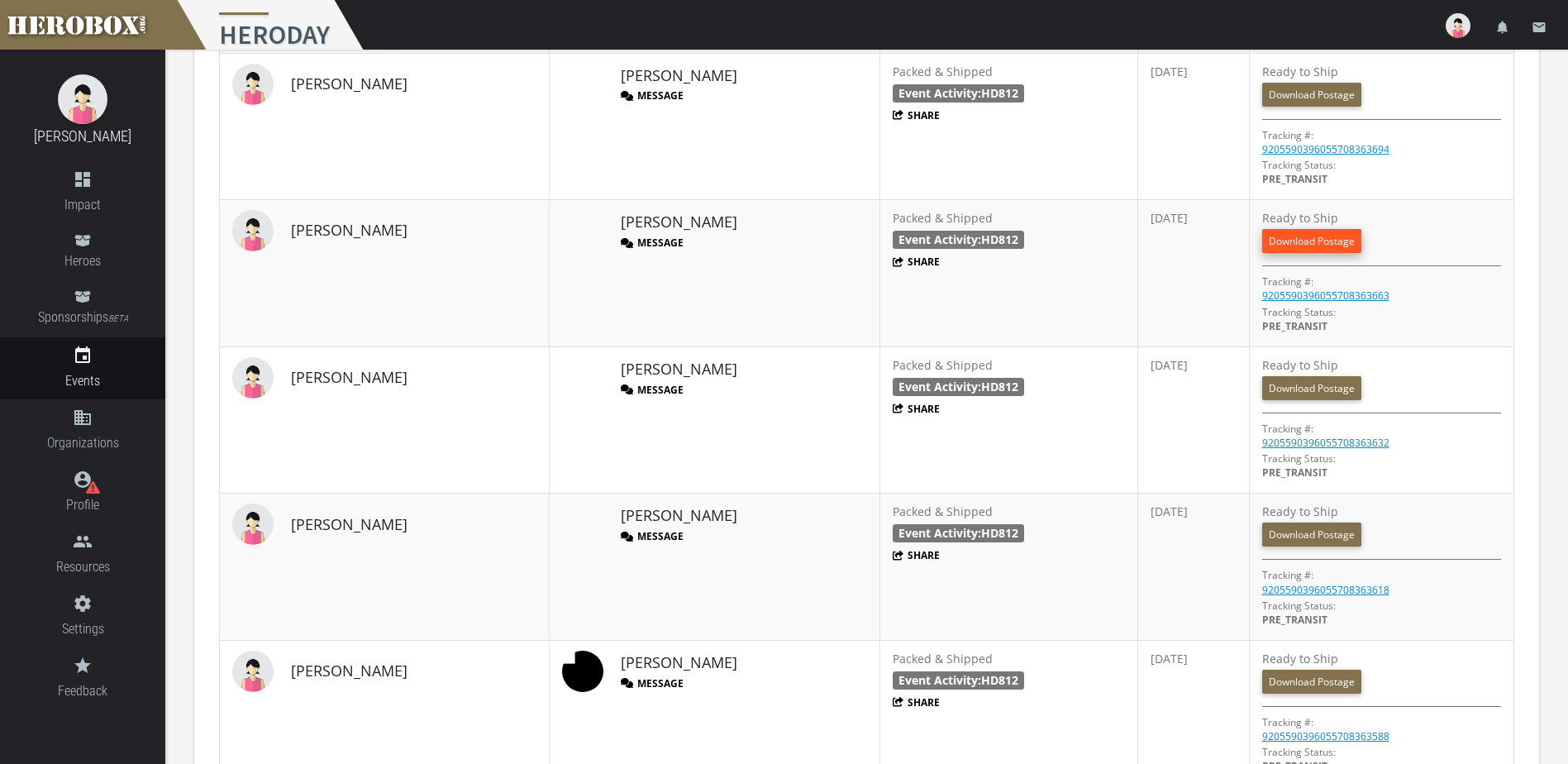
click at [1280, 242] on link "Download Postage" at bounding box center [1312, 242] width 99 height 24
click at [1281, 391] on link "Download Postage" at bounding box center [1312, 389] width 99 height 24
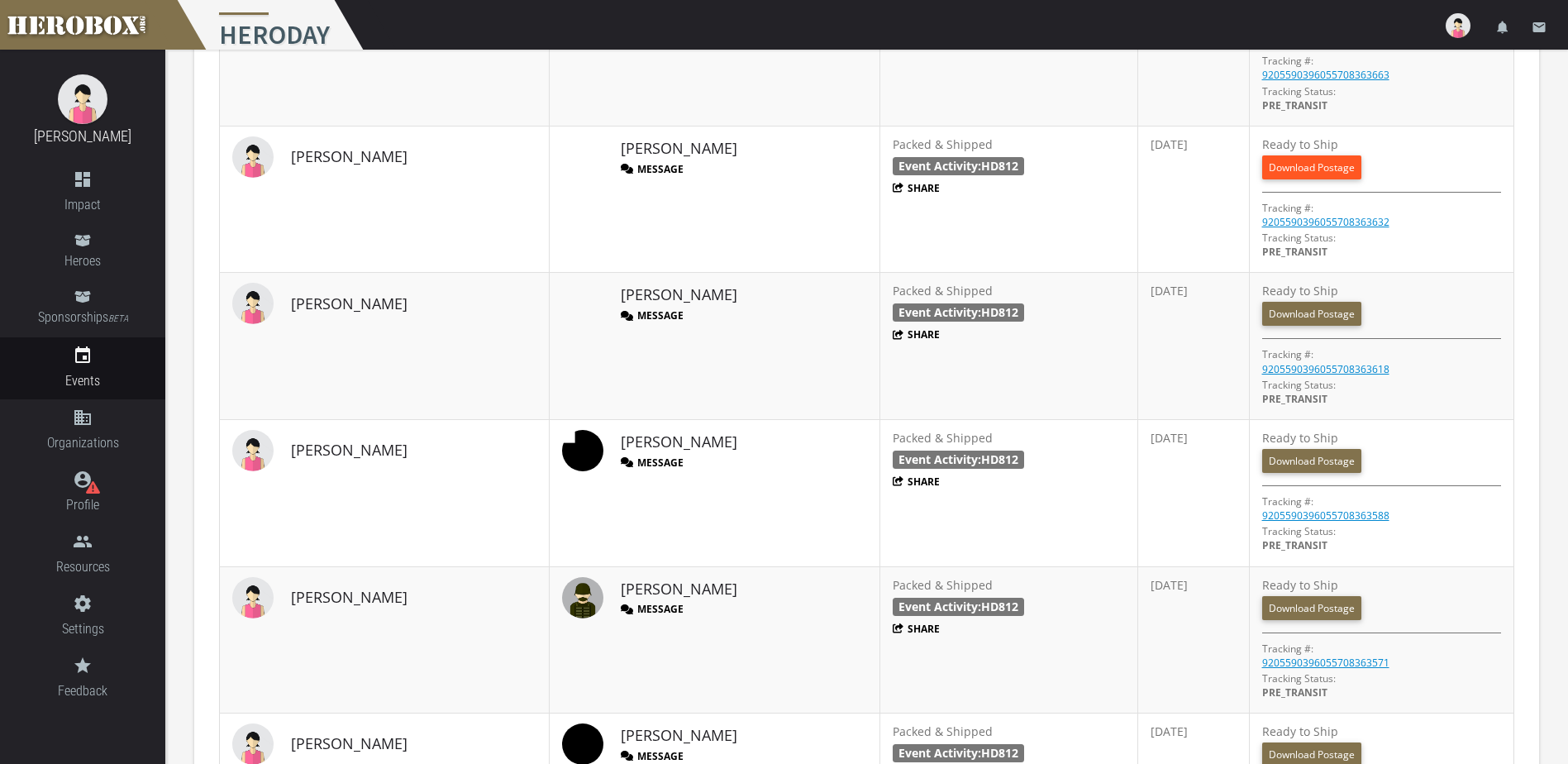
scroll to position [1679, 0]
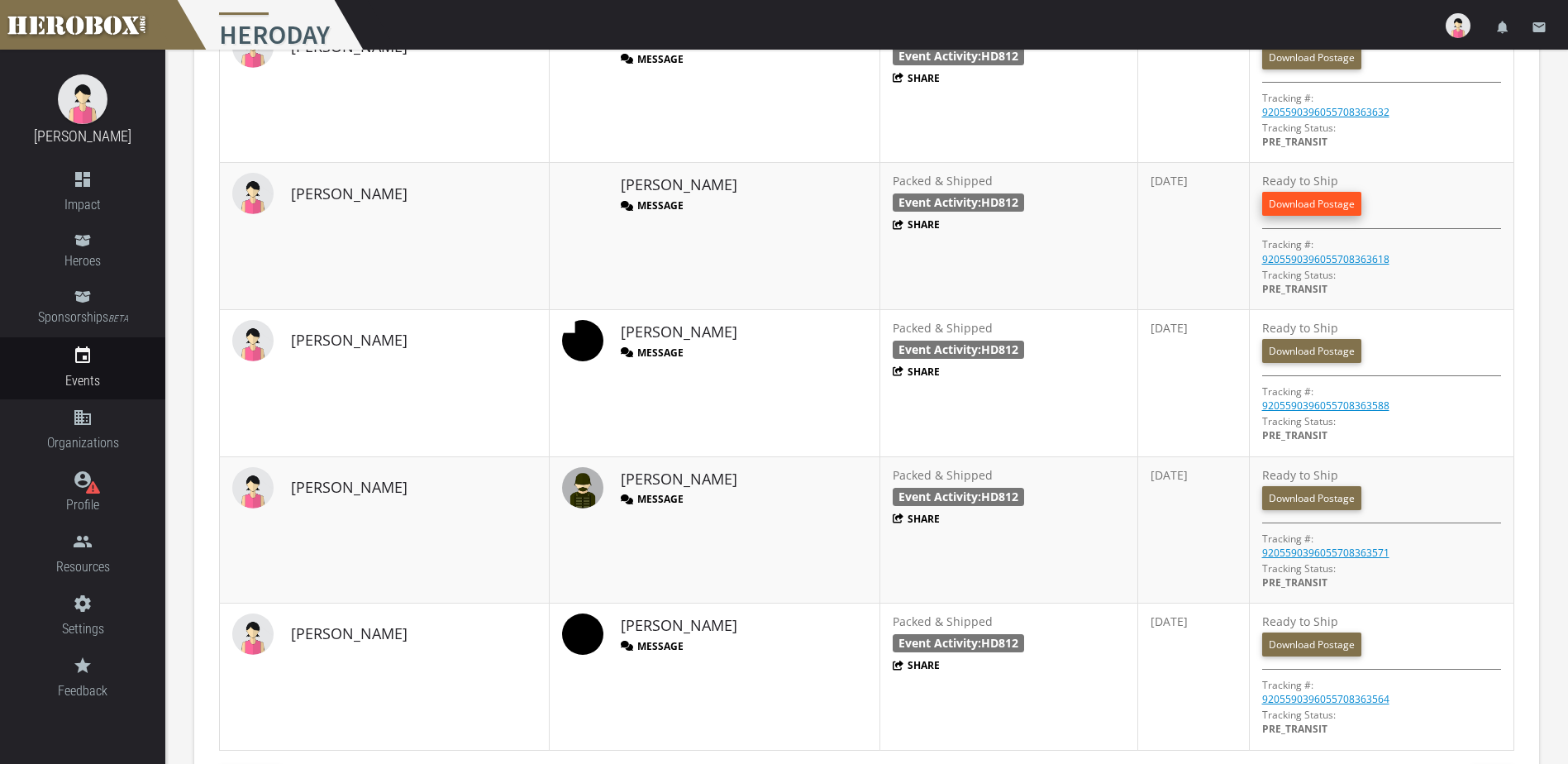
click at [1314, 199] on link "Download Postage" at bounding box center [1312, 204] width 99 height 24
click at [1295, 345] on link "Download Postage" at bounding box center [1312, 351] width 99 height 24
click at [1286, 498] on link "Download Postage" at bounding box center [1312, 498] width 99 height 24
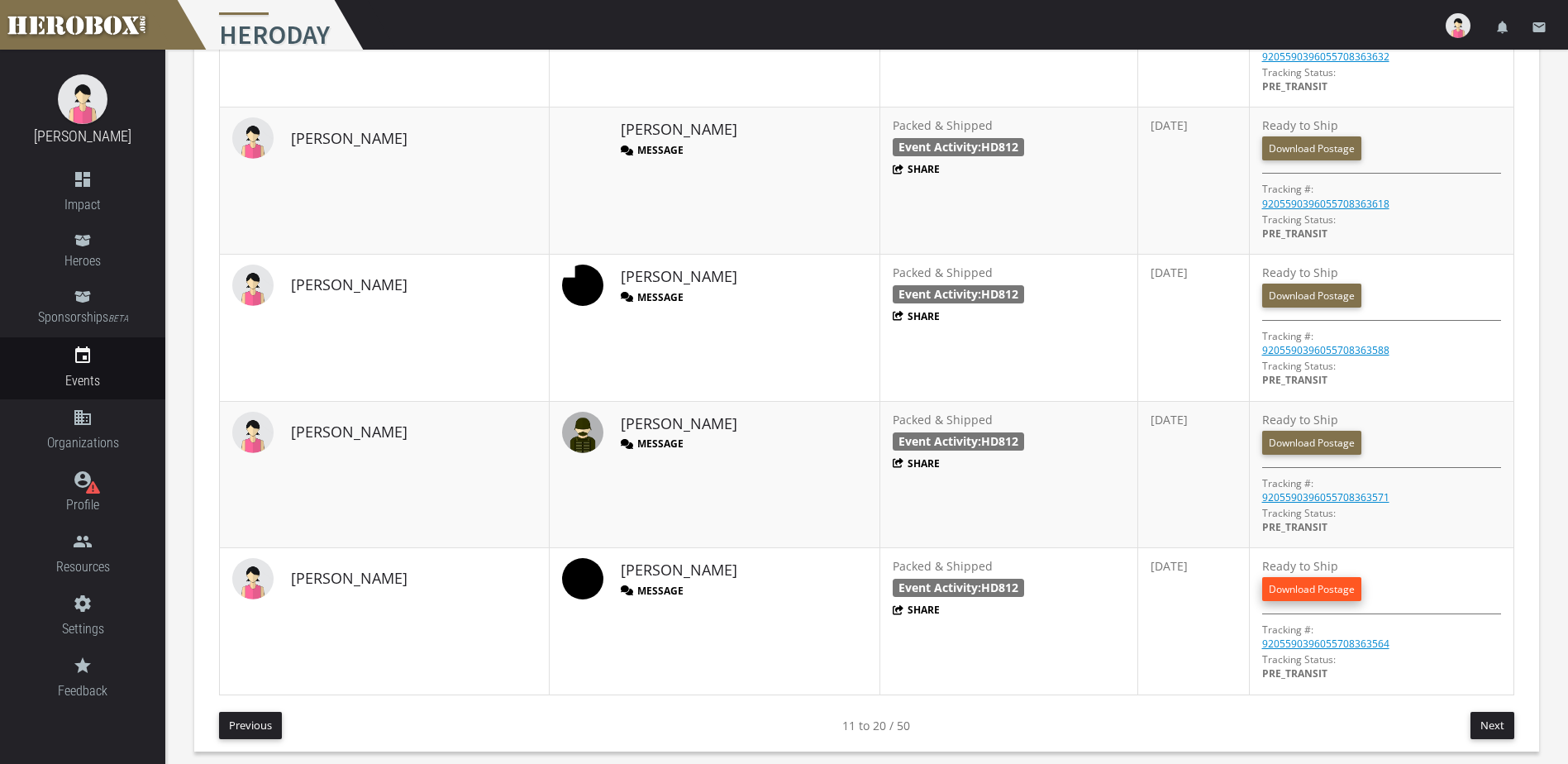
click at [1297, 580] on link "Download Postage" at bounding box center [1312, 589] width 99 height 24
click at [1483, 721] on button "Next" at bounding box center [1491, 725] width 44 height 27
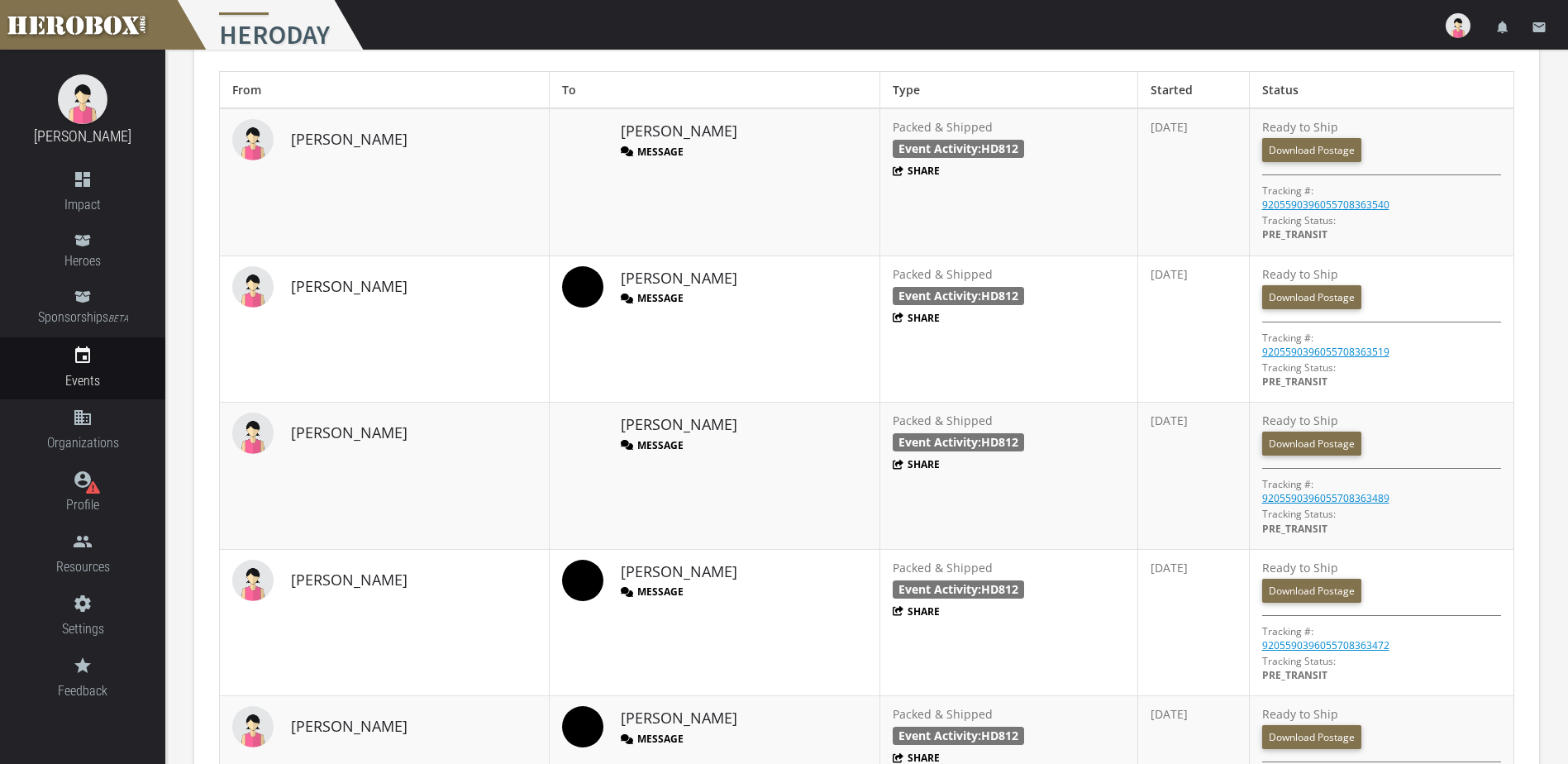
scroll to position [880, 0]
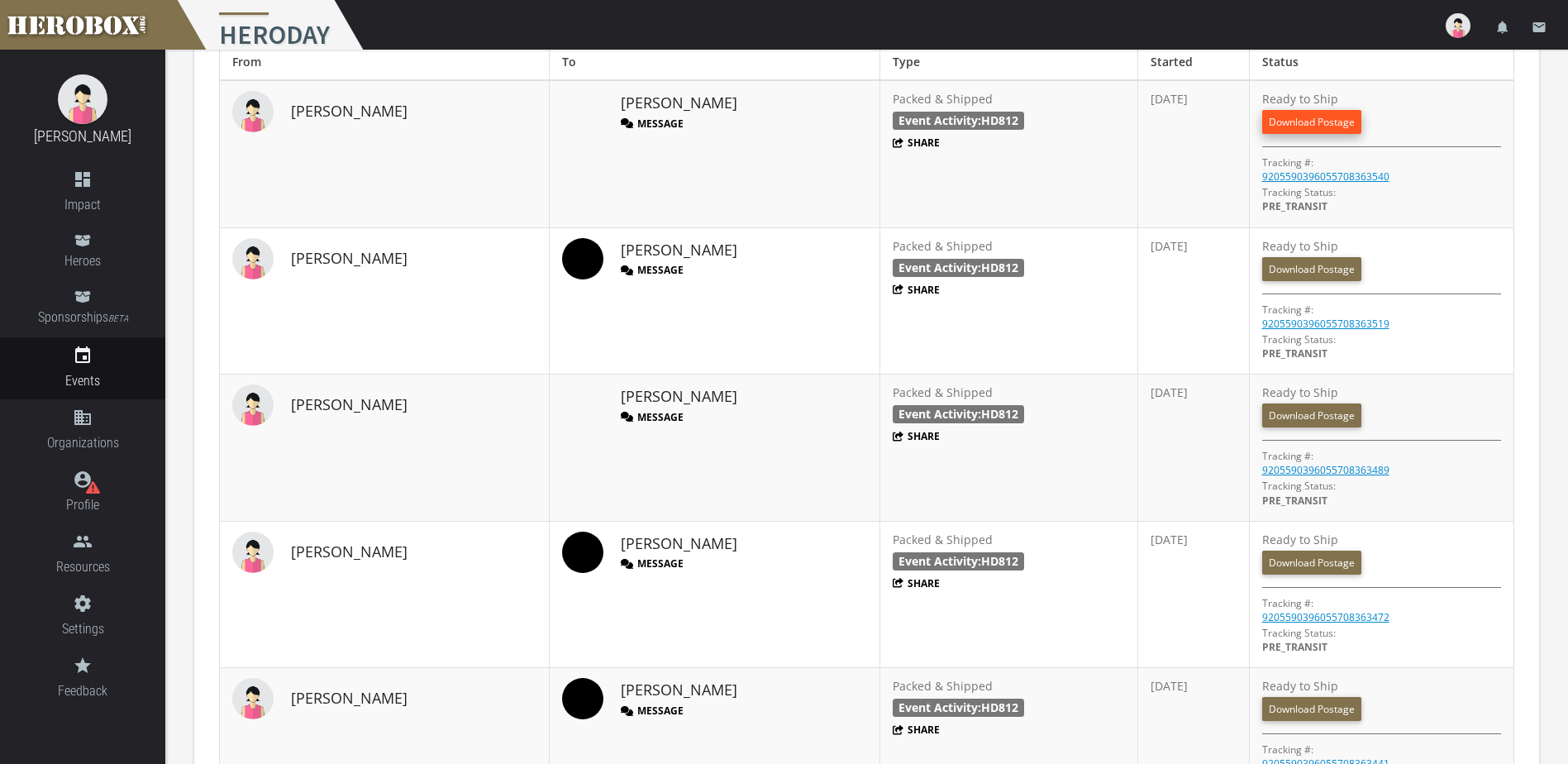
click at [1301, 116] on link "Download Postage" at bounding box center [1312, 122] width 99 height 24
click at [1283, 259] on link "Download Postage" at bounding box center [1312, 270] width 99 height 24
click at [1285, 421] on link "Download Postage" at bounding box center [1312, 416] width 99 height 24
click at [1283, 566] on link "Download Postage" at bounding box center [1312, 563] width 99 height 24
click at [1314, 710] on link "Download Postage" at bounding box center [1312, 709] width 99 height 24
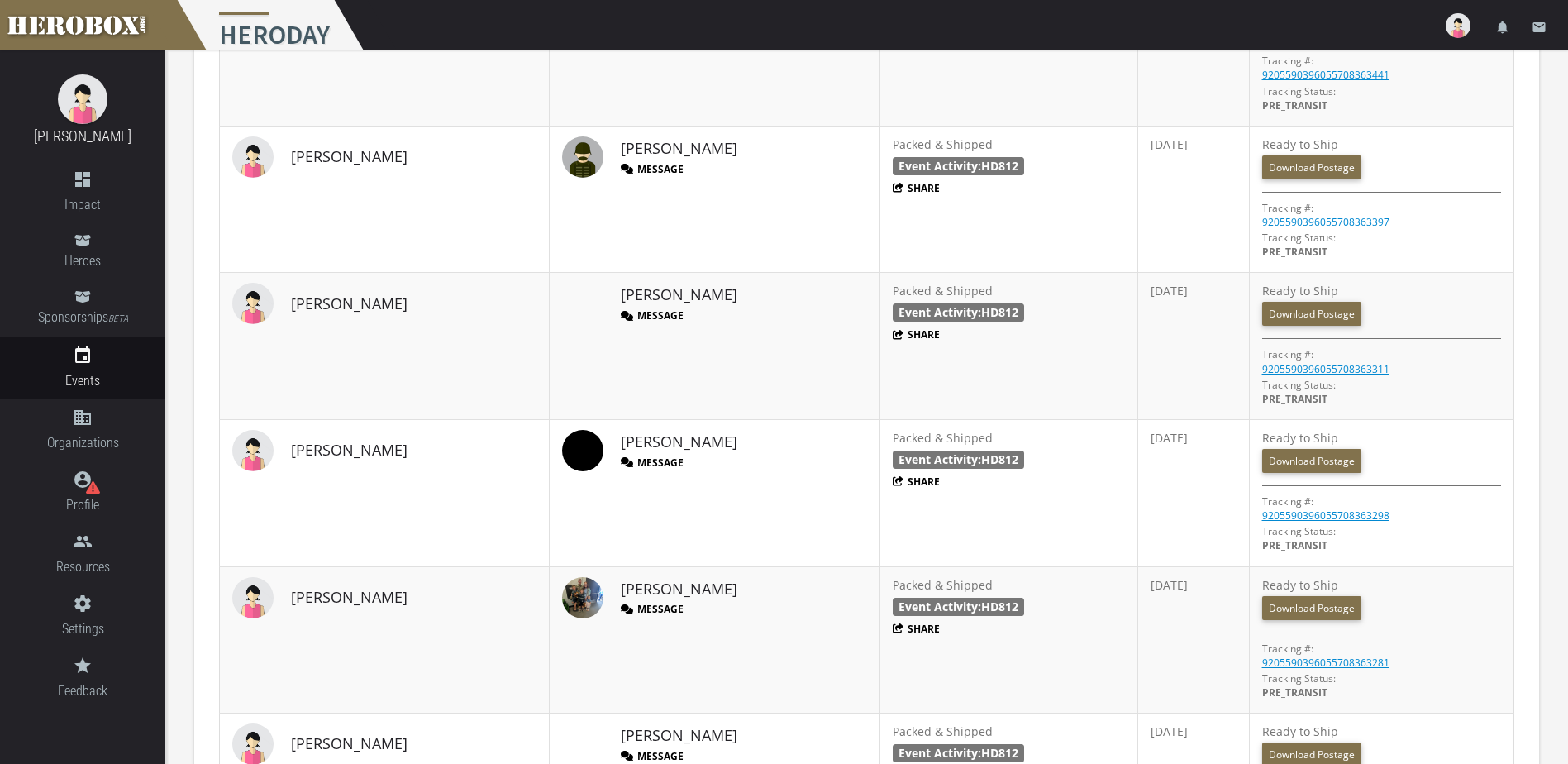
scroll to position [1624, 0]
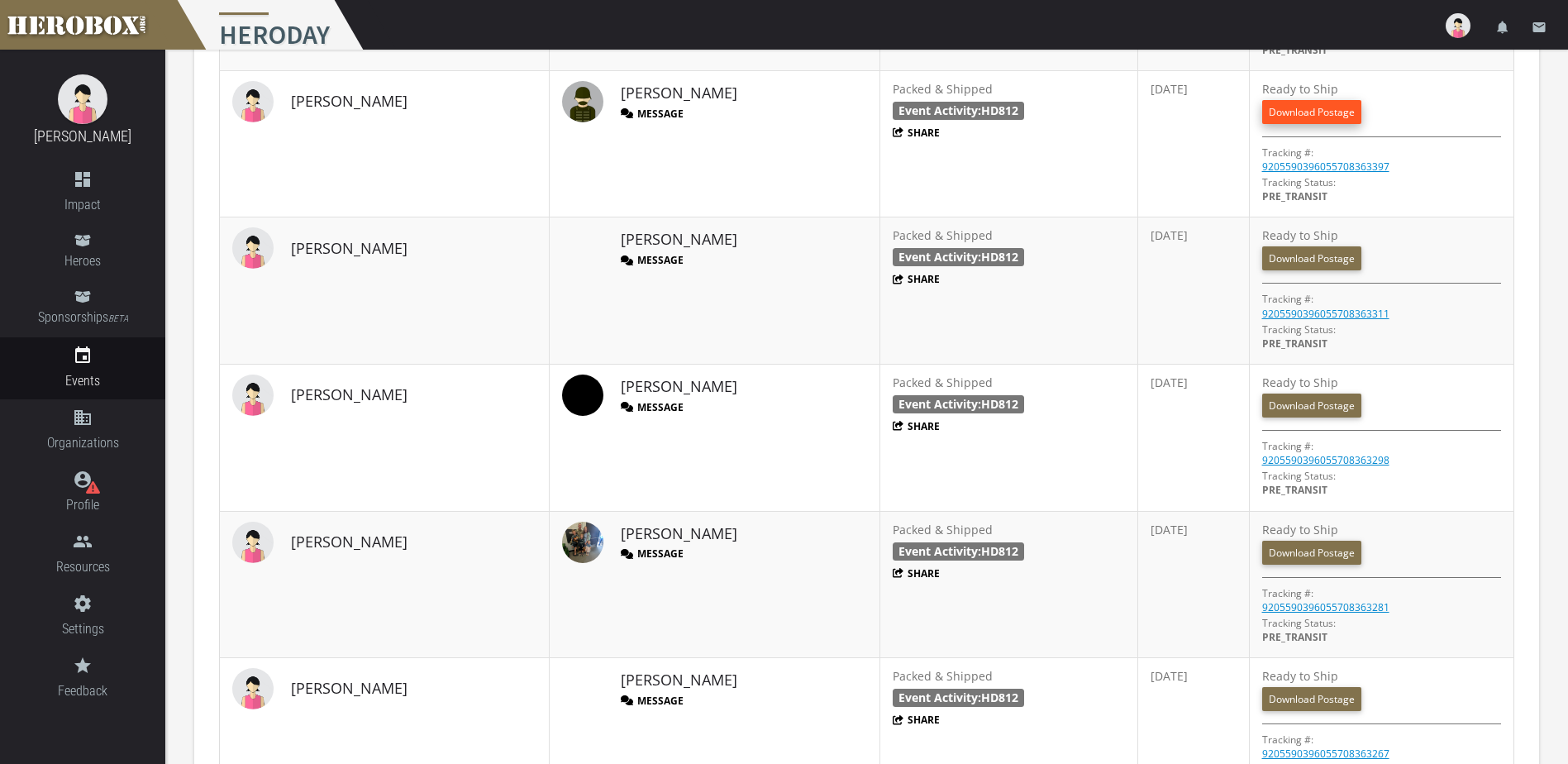
click at [1297, 115] on link "Download Postage" at bounding box center [1312, 112] width 99 height 24
click at [1288, 257] on link "Download Postage" at bounding box center [1312, 258] width 99 height 24
click at [1296, 405] on link "Download Postage" at bounding box center [1312, 405] width 99 height 24
click at [1300, 550] on link "Download Postage" at bounding box center [1312, 552] width 99 height 24
click at [1309, 705] on link "Download Postage" at bounding box center [1312, 699] width 99 height 24
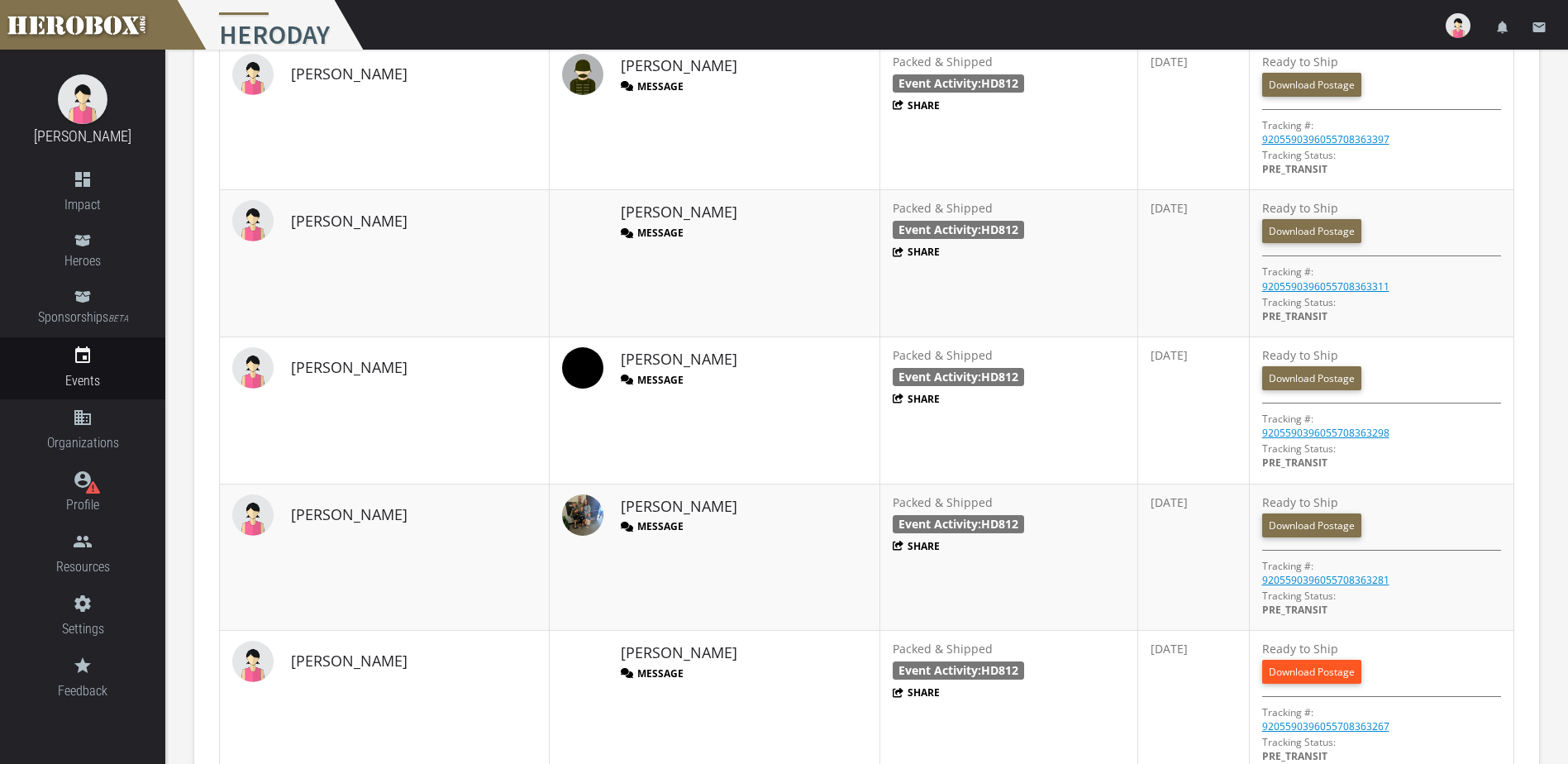
scroll to position [1734, 0]
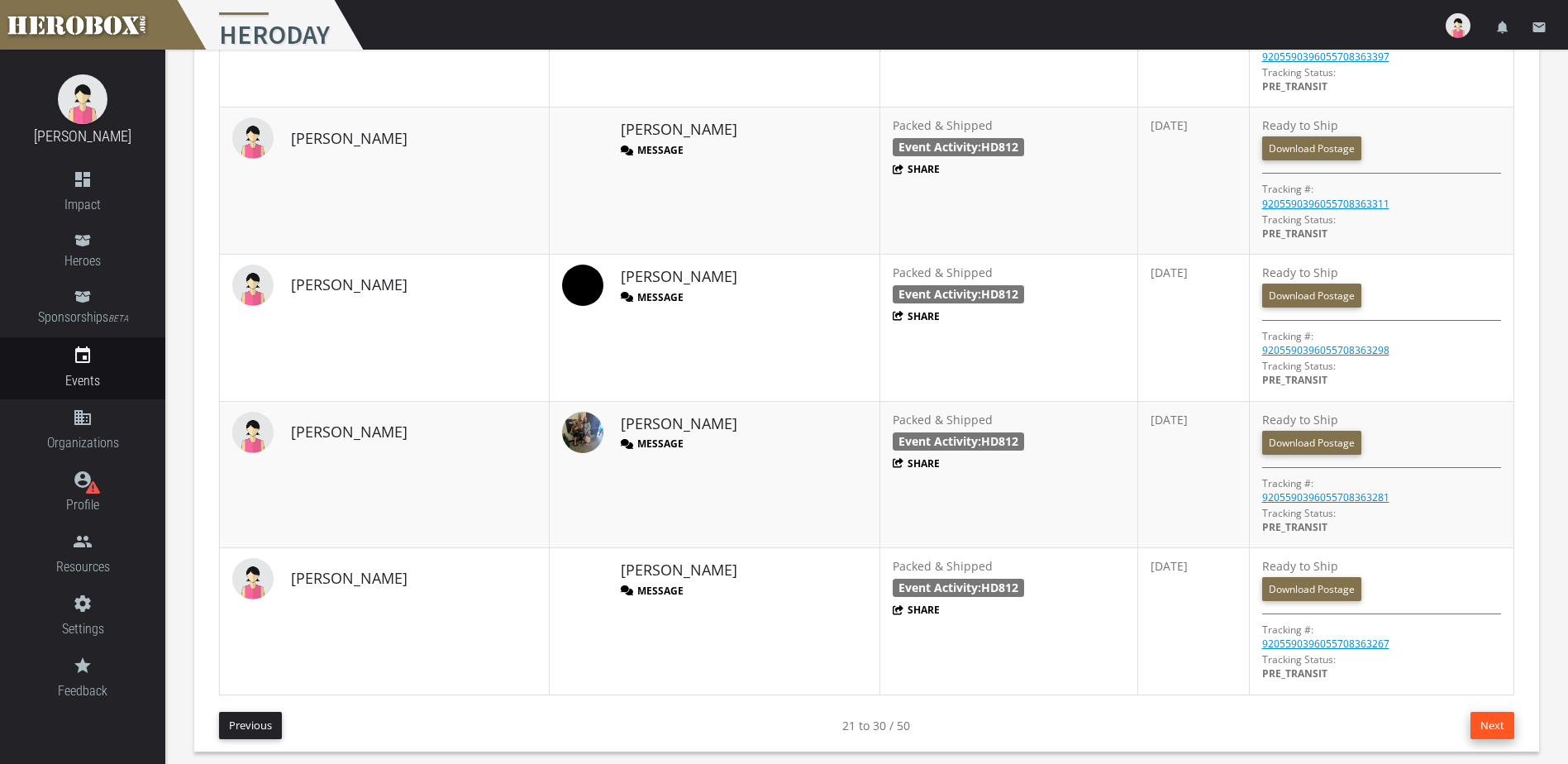
click at [1495, 720] on button "Next" at bounding box center [1491, 725] width 44 height 27
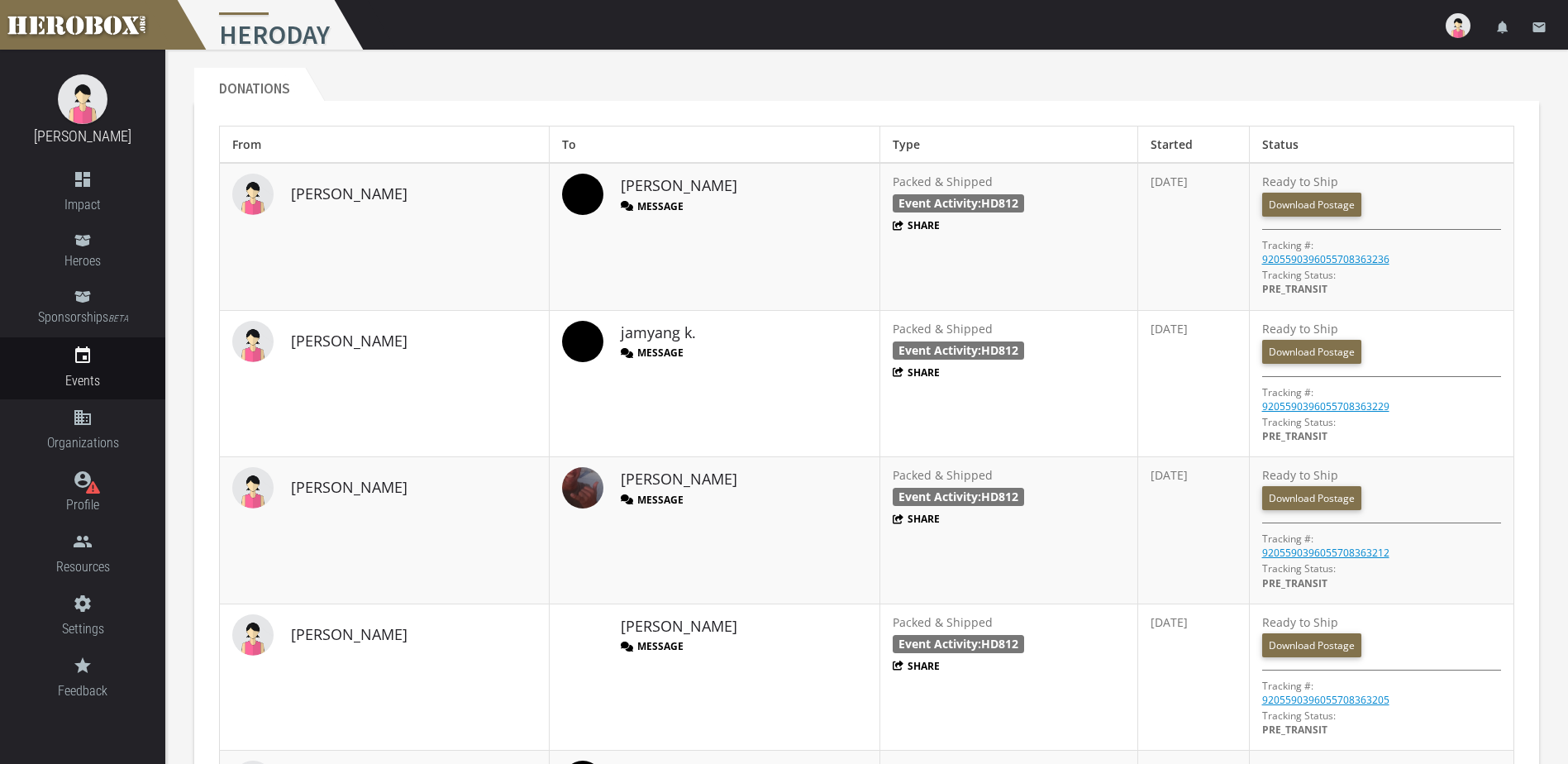
scroll to position [852, 0]
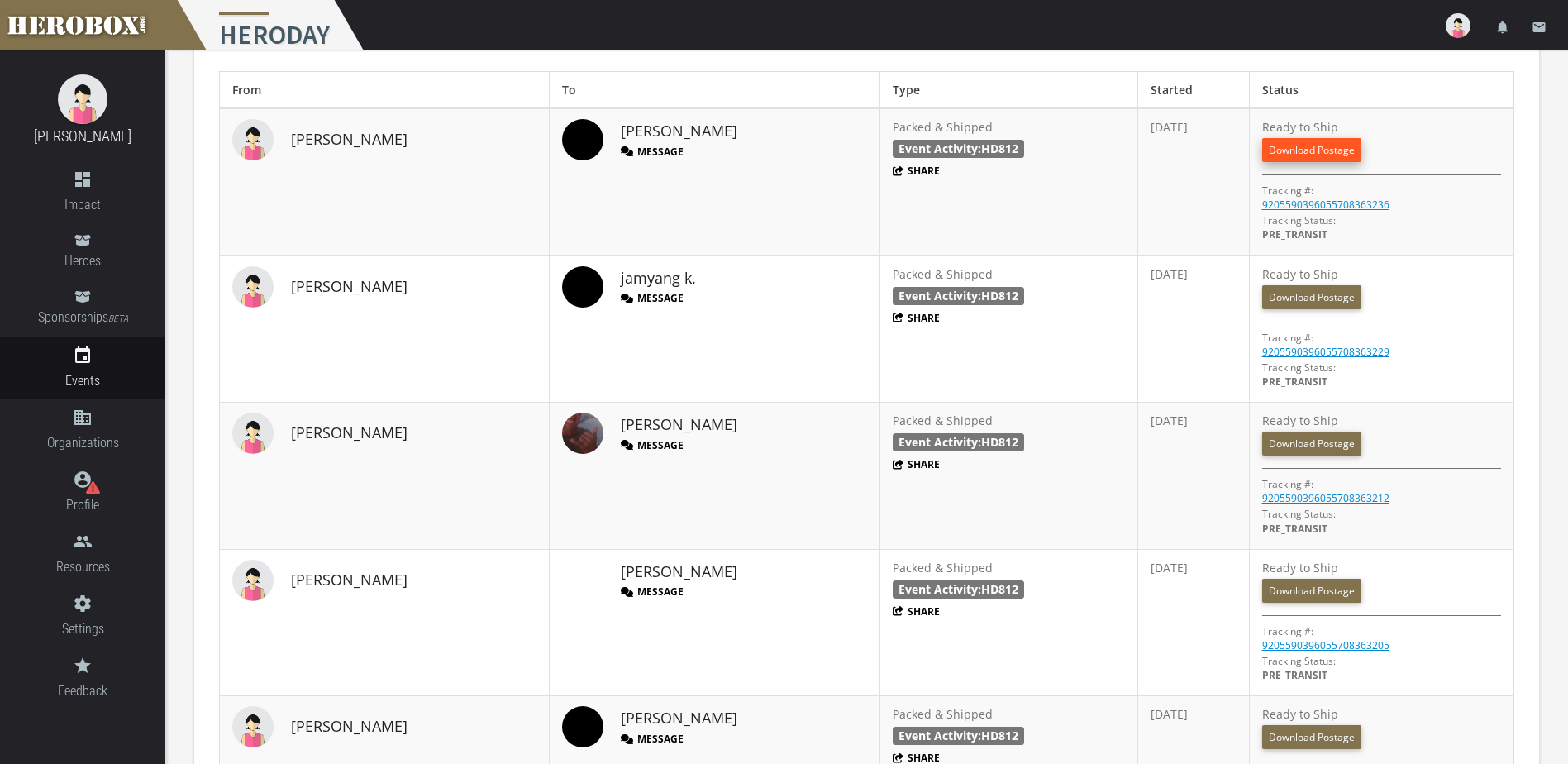
click at [1295, 152] on link "Download Postage" at bounding box center [1312, 150] width 99 height 24
click at [1282, 292] on link "Download Postage" at bounding box center [1312, 298] width 99 height 24
click at [1279, 446] on link "Download Postage" at bounding box center [1312, 444] width 99 height 24
click at [1295, 594] on link "Download Postage" at bounding box center [1312, 591] width 99 height 24
click at [1271, 736] on link "Download Postage" at bounding box center [1312, 737] width 99 height 24
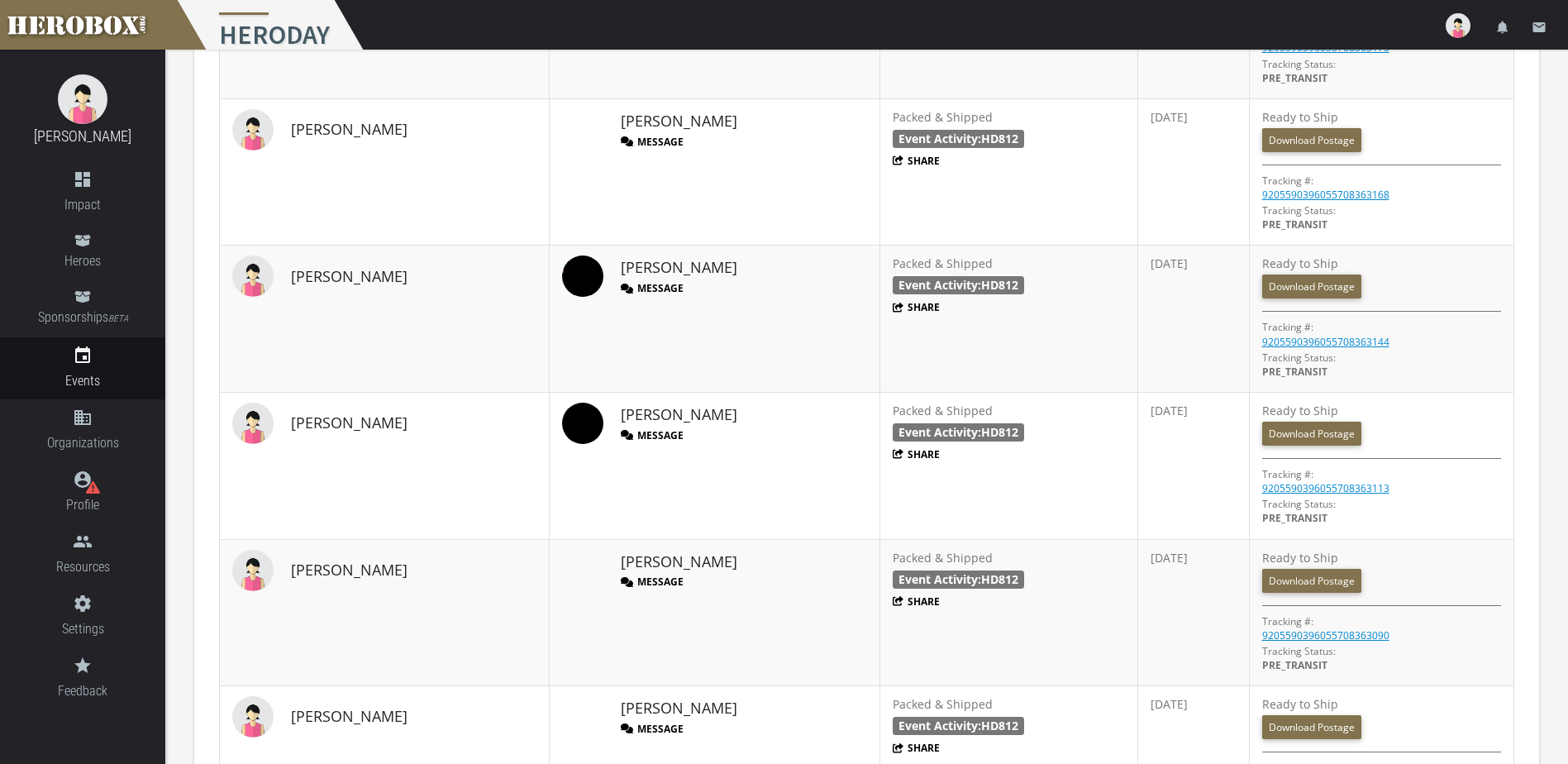
scroll to position [1624, 0]
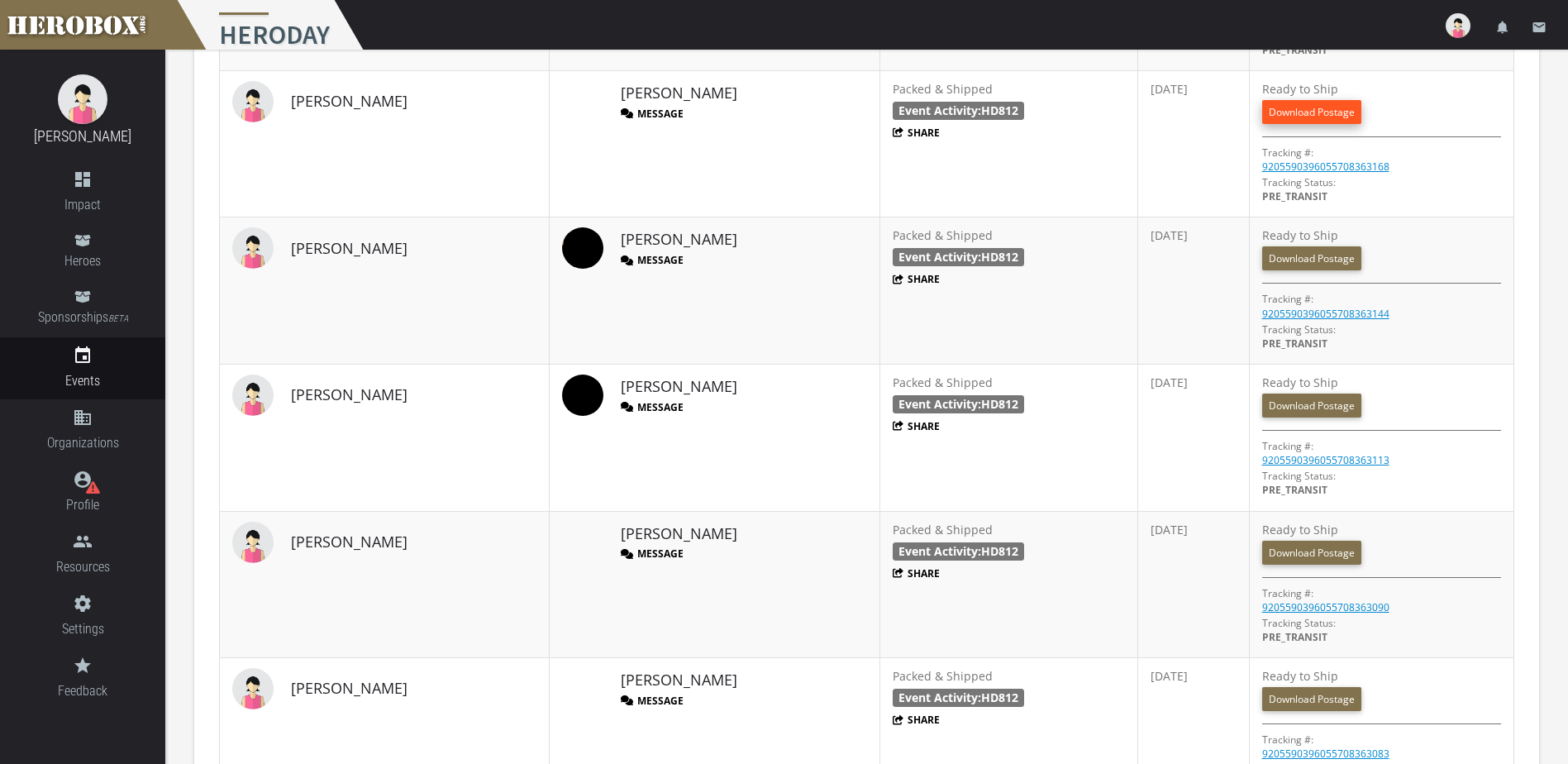
click at [1283, 110] on link "Download Postage" at bounding box center [1312, 112] width 99 height 24
click at [1310, 253] on link "Download Postage" at bounding box center [1312, 258] width 99 height 24
click at [1283, 402] on link "Download Postage" at bounding box center [1312, 405] width 99 height 24
click at [1312, 553] on link "Download Postage" at bounding box center [1312, 552] width 99 height 24
click at [1267, 706] on link "Download Postage" at bounding box center [1312, 699] width 99 height 24
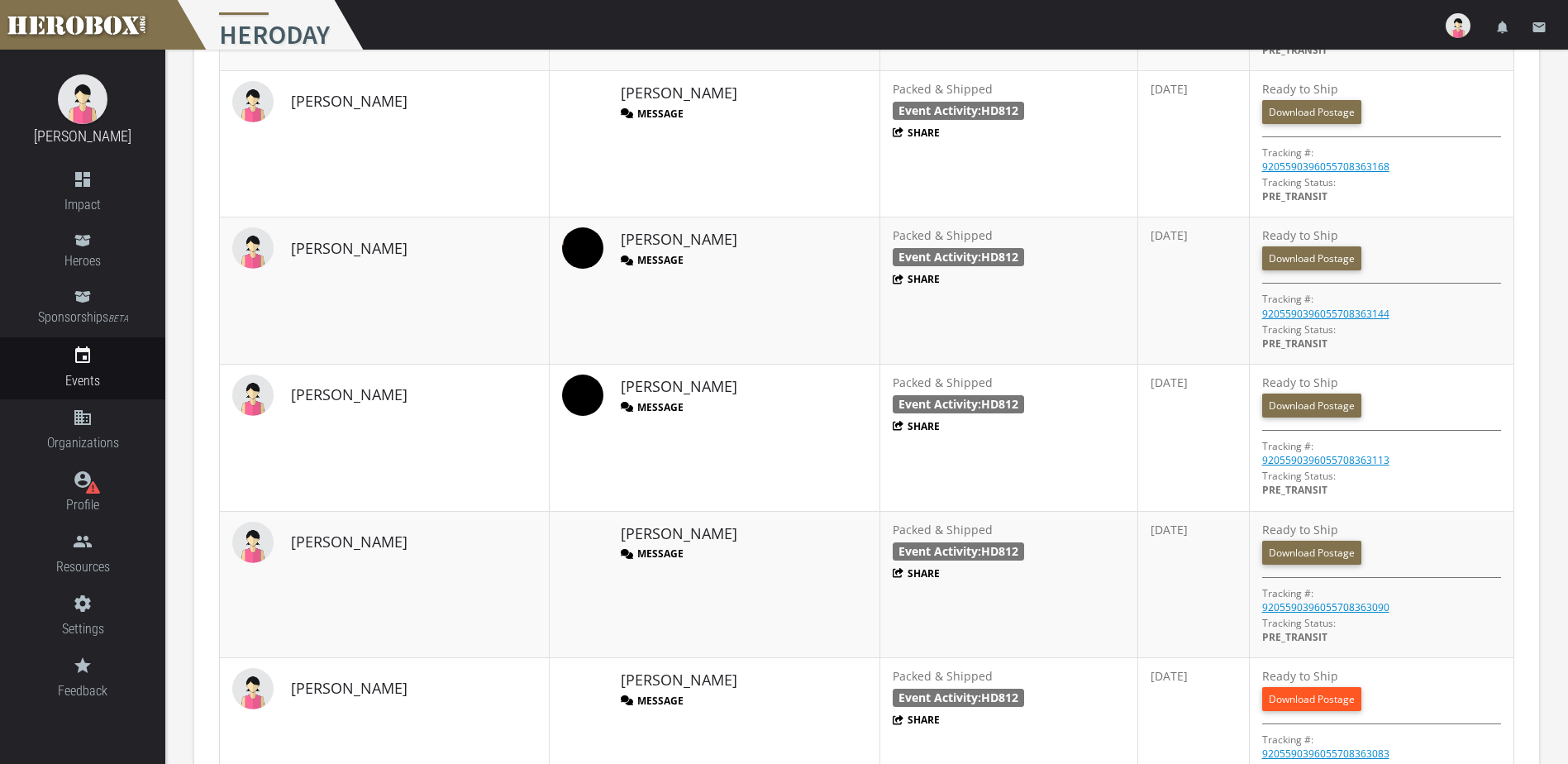
scroll to position [1734, 0]
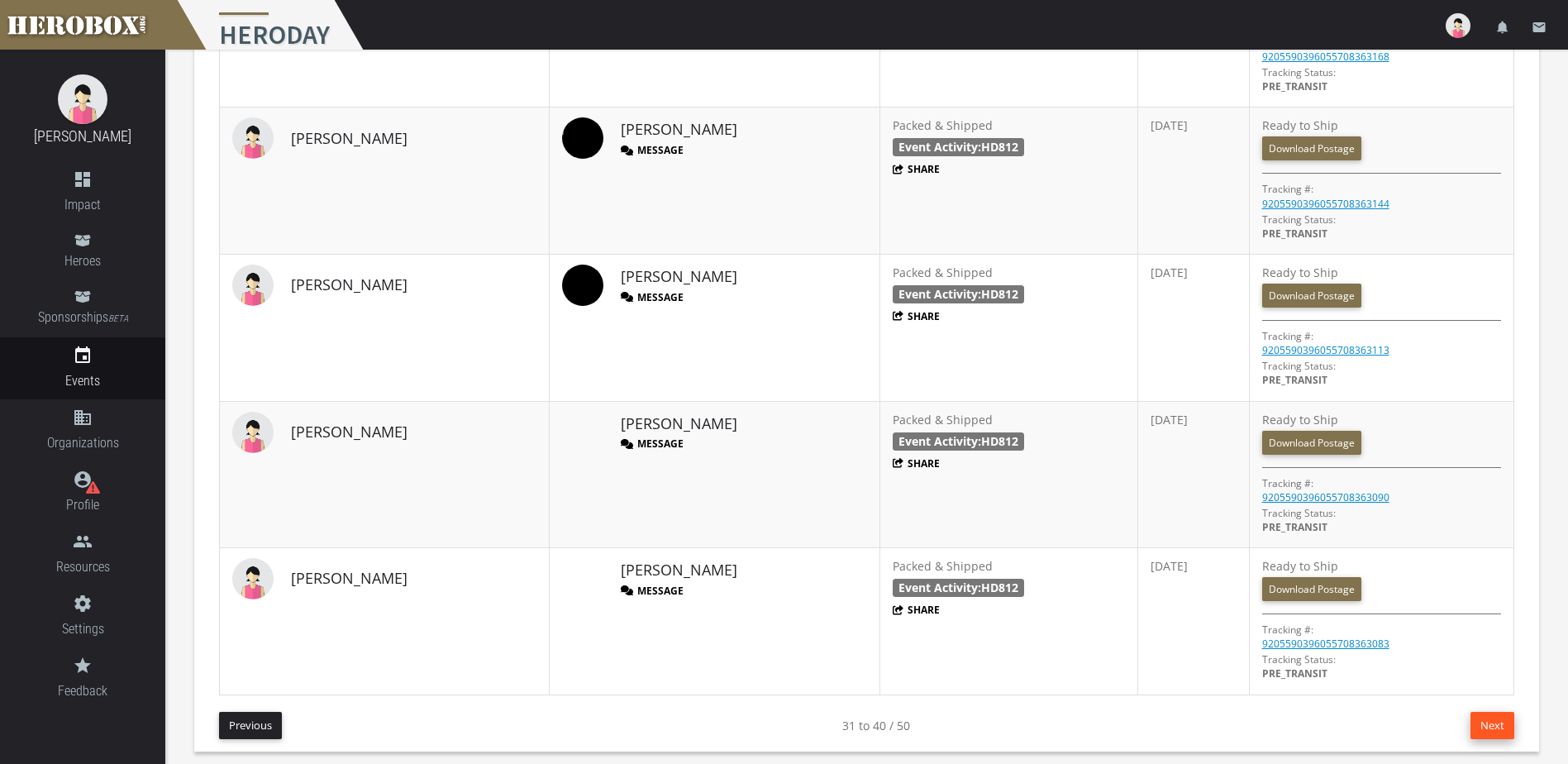
click at [1503, 723] on button "Next" at bounding box center [1491, 725] width 44 height 27
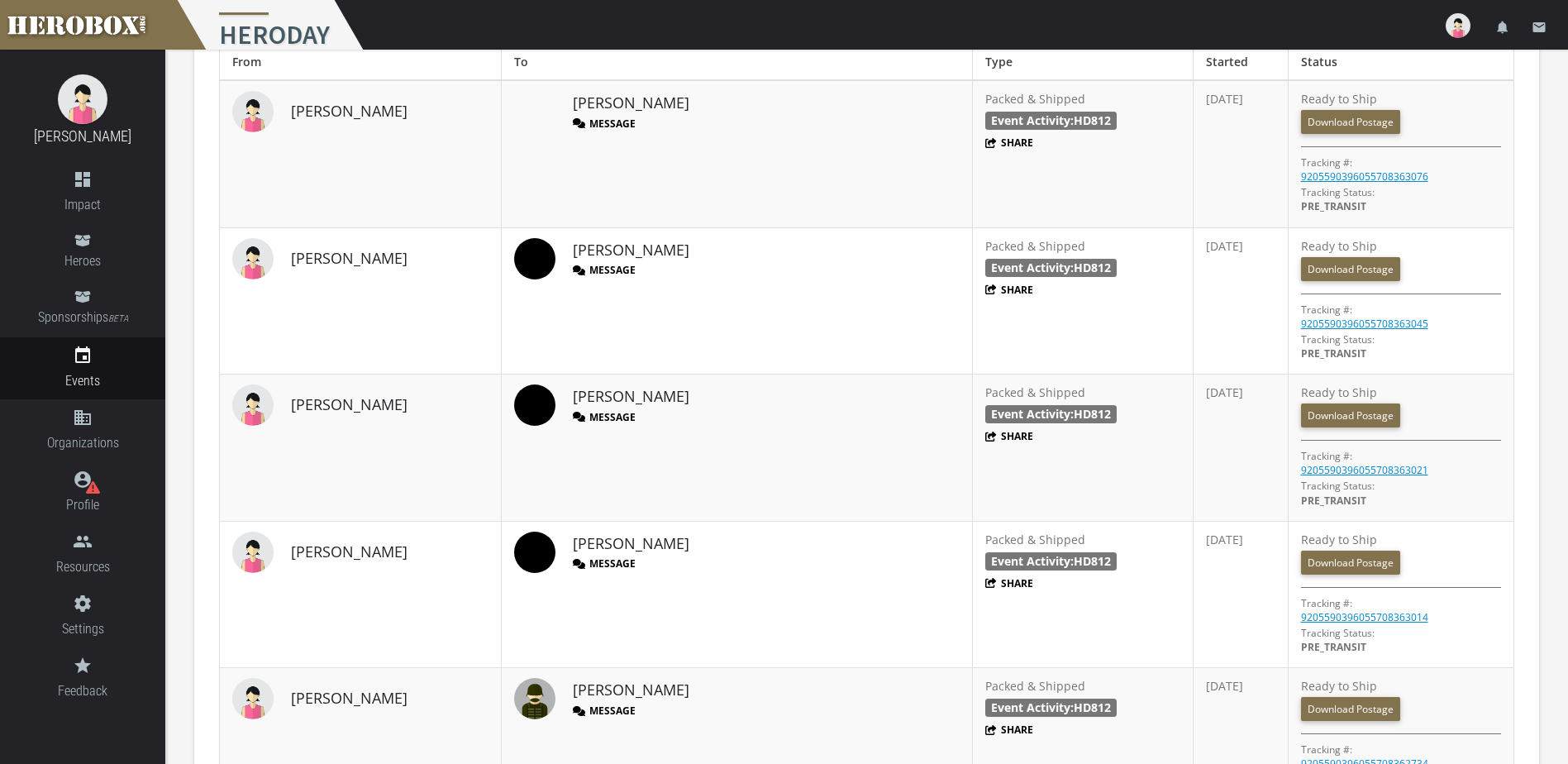
scroll to position [934, 0]
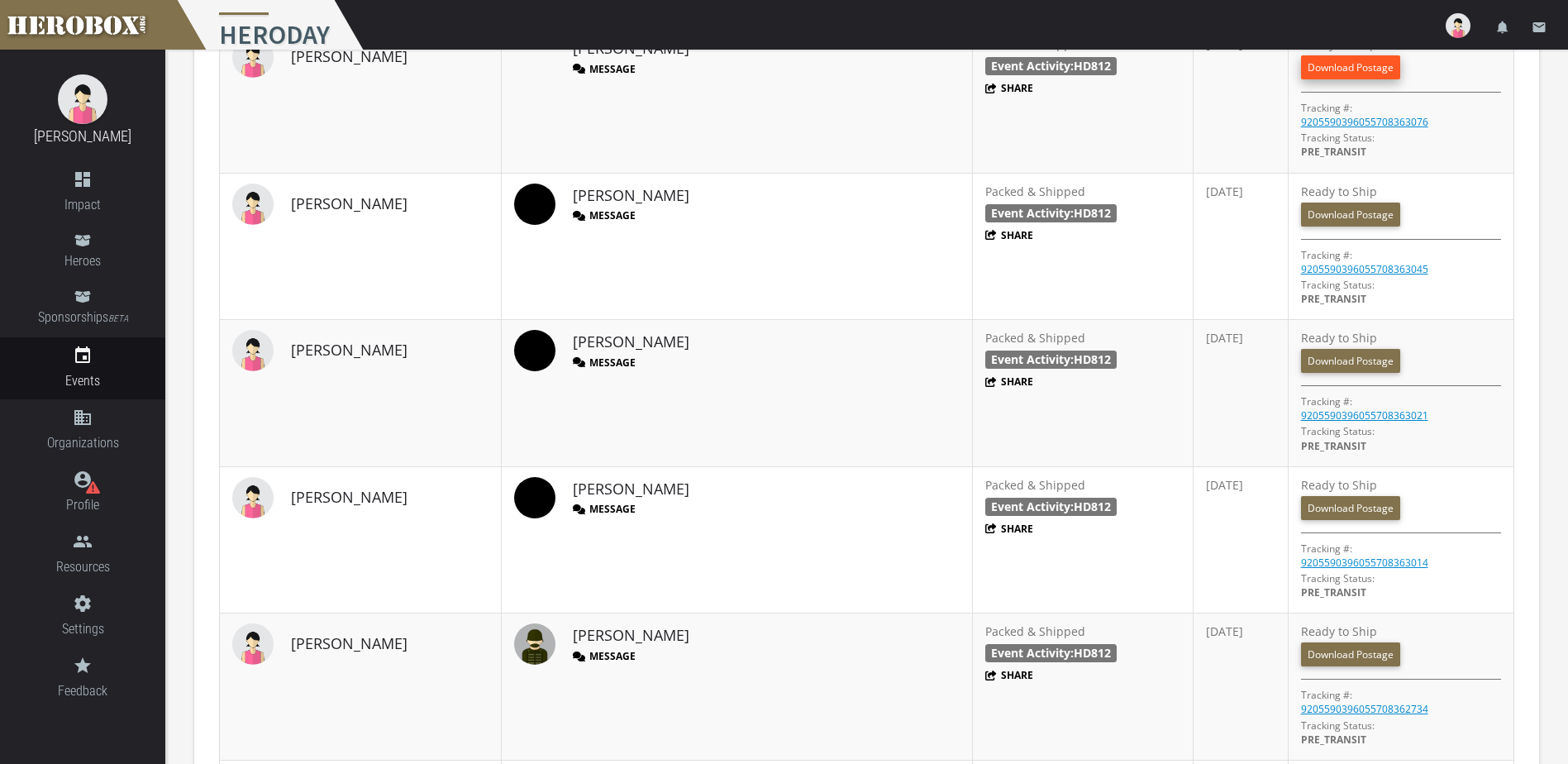
click at [1302, 70] on link "Download Postage" at bounding box center [1350, 67] width 99 height 24
click at [1300, 213] on link "Download Postage" at bounding box center [1350, 214] width 99 height 24
click at [1306, 358] on link "Download Postage" at bounding box center [1350, 361] width 99 height 24
click at [1320, 511] on link "Download Postage" at bounding box center [1350, 508] width 99 height 24
click at [1300, 652] on link "Download Postage" at bounding box center [1350, 654] width 99 height 24
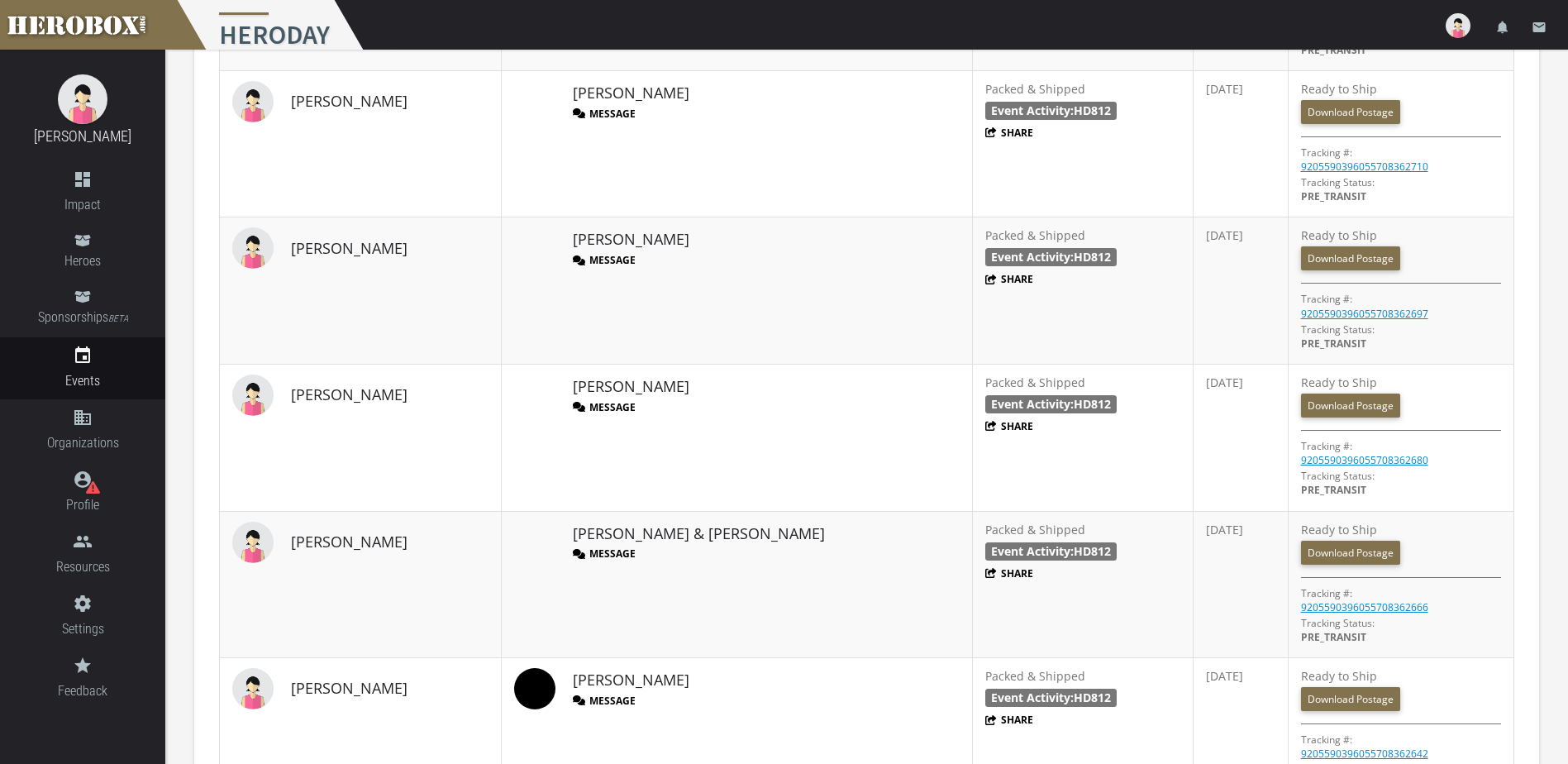
scroll to position [1652, 0]
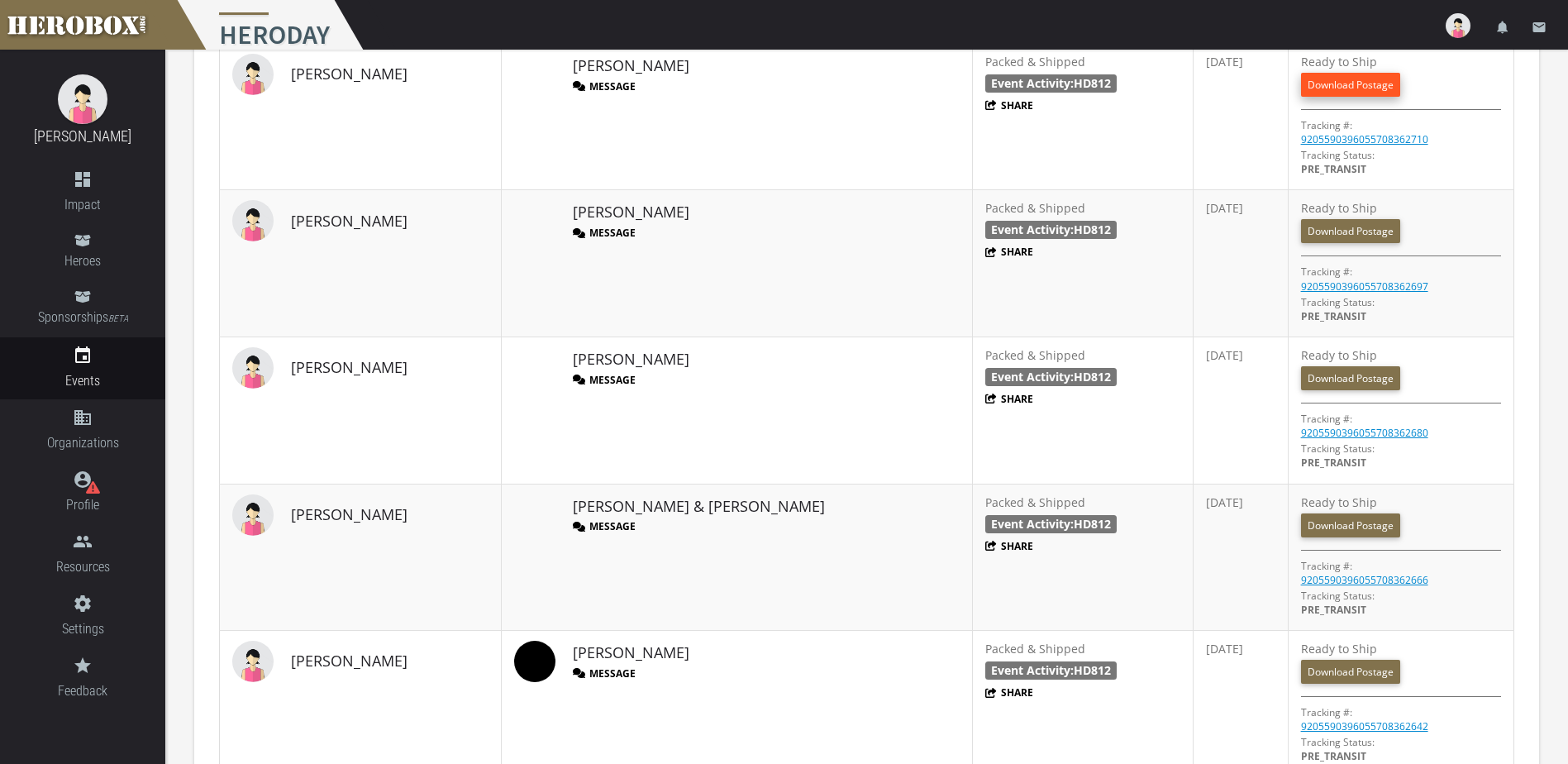
click at [1309, 85] on link "Download Postage" at bounding box center [1350, 85] width 99 height 24
click at [1310, 233] on link "Download Postage" at bounding box center [1350, 231] width 99 height 24
click at [1300, 381] on link "Download Postage" at bounding box center [1350, 378] width 99 height 24
click at [1307, 531] on link "Download Postage" at bounding box center [1350, 525] width 99 height 24
click at [1300, 664] on link "Download Postage" at bounding box center [1350, 671] width 99 height 24
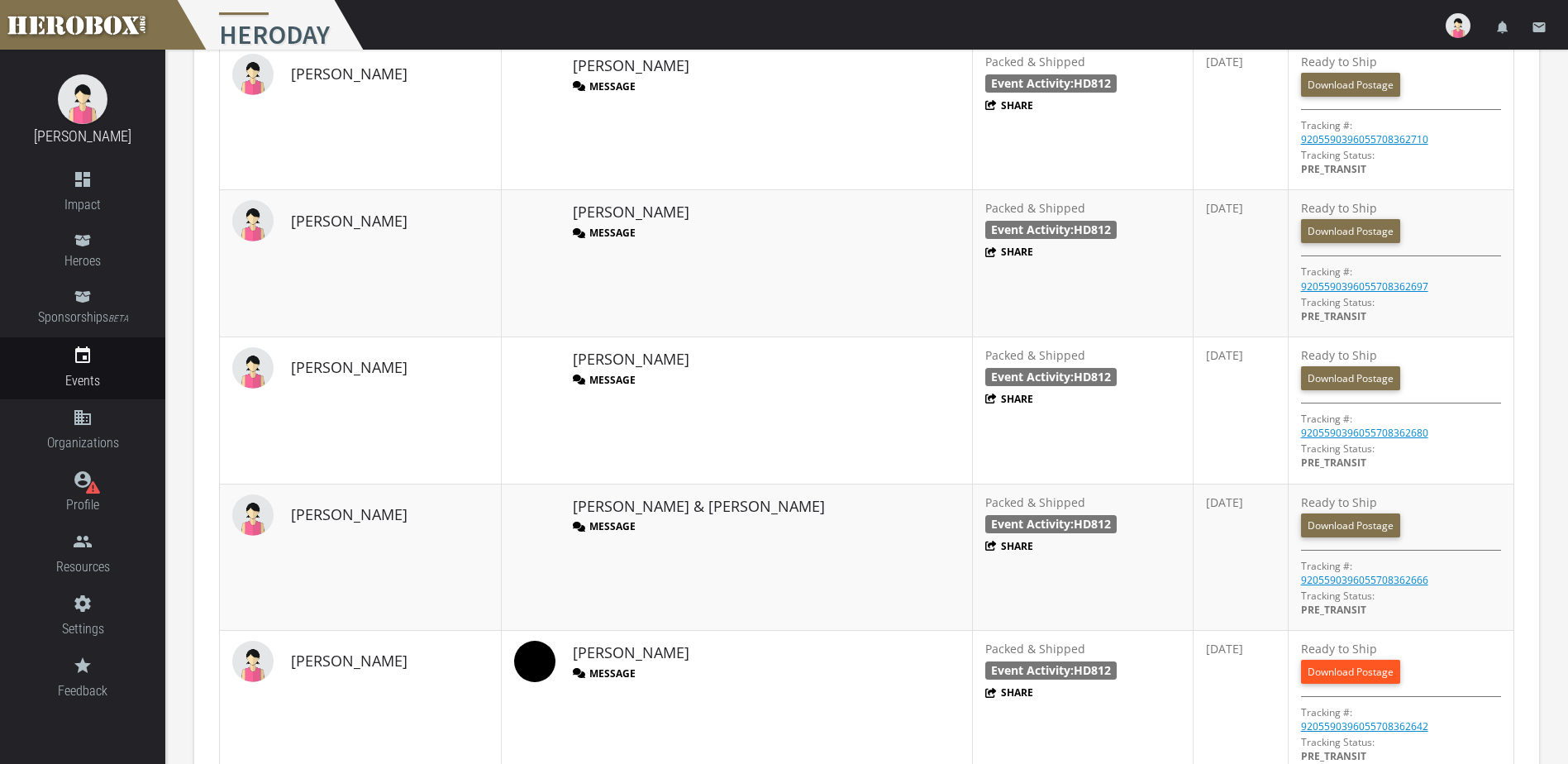
scroll to position [1734, 0]
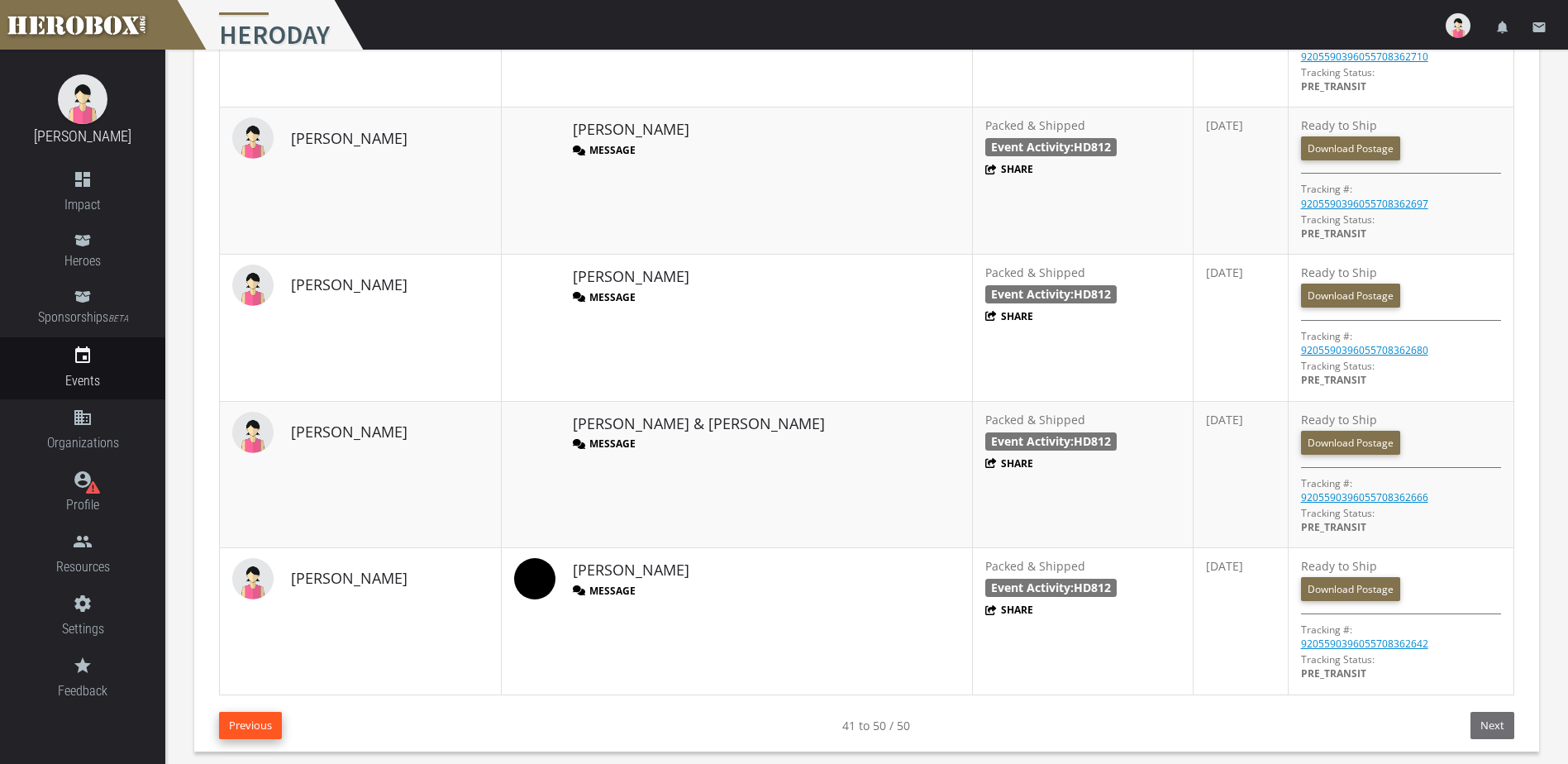
click at [248, 724] on button "Previous" at bounding box center [250, 725] width 63 height 27
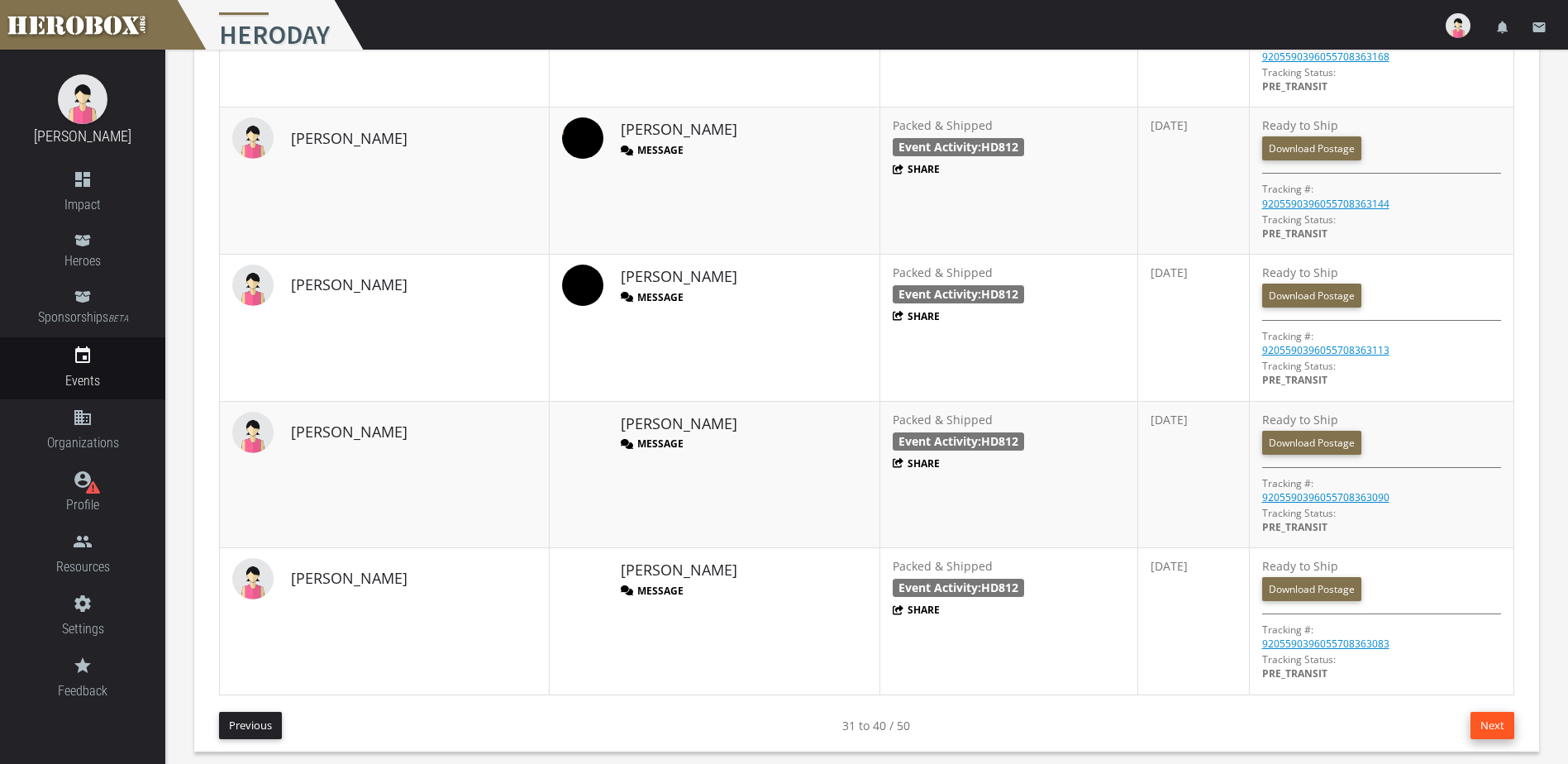
click at [1499, 726] on button "Next" at bounding box center [1491, 725] width 44 height 27
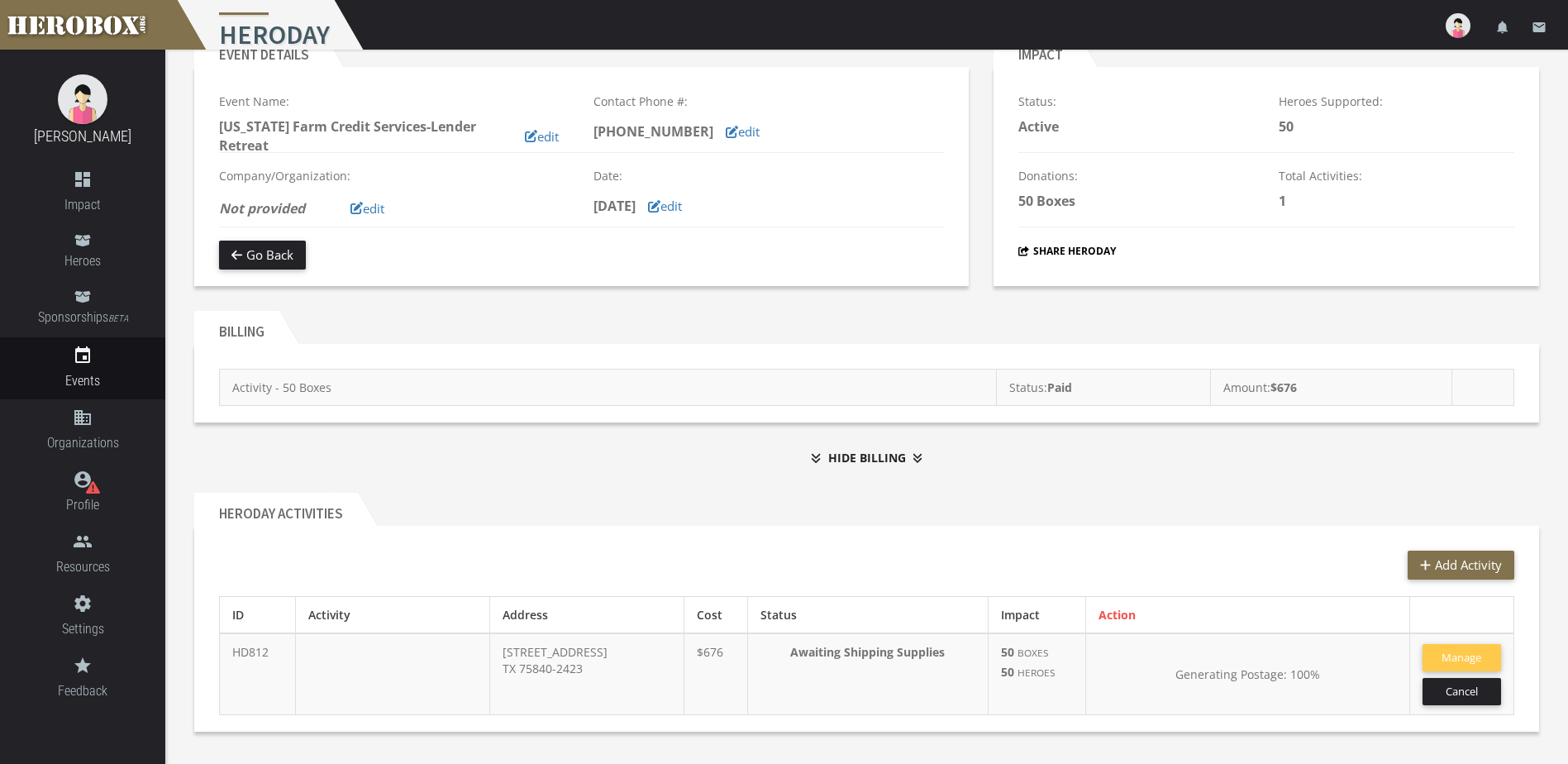
scroll to position [0, 0]
